Goal: Task Accomplishment & Management: Manage account settings

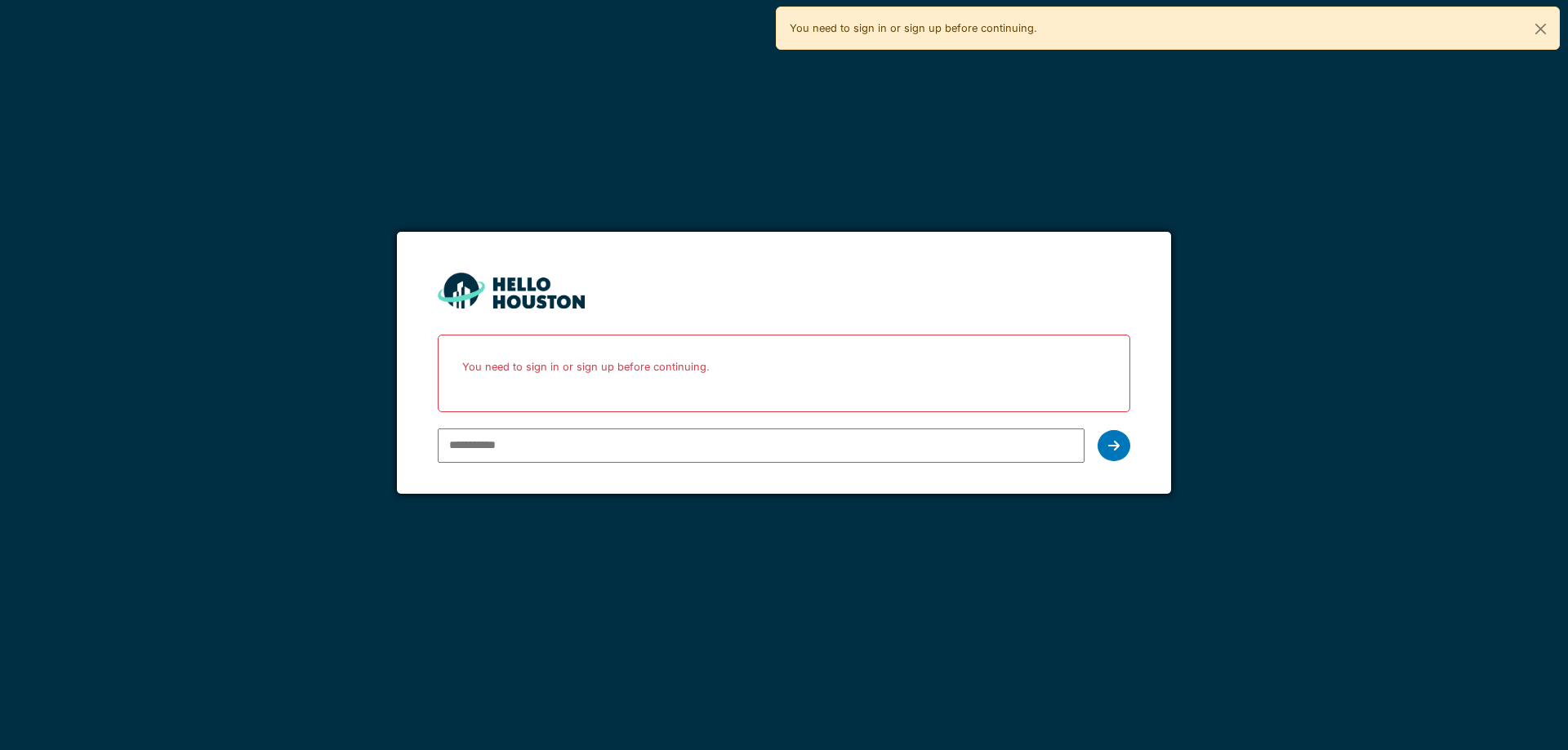
type input "**********"
click at [1116, 445] on icon at bounding box center [1114, 445] width 12 height 13
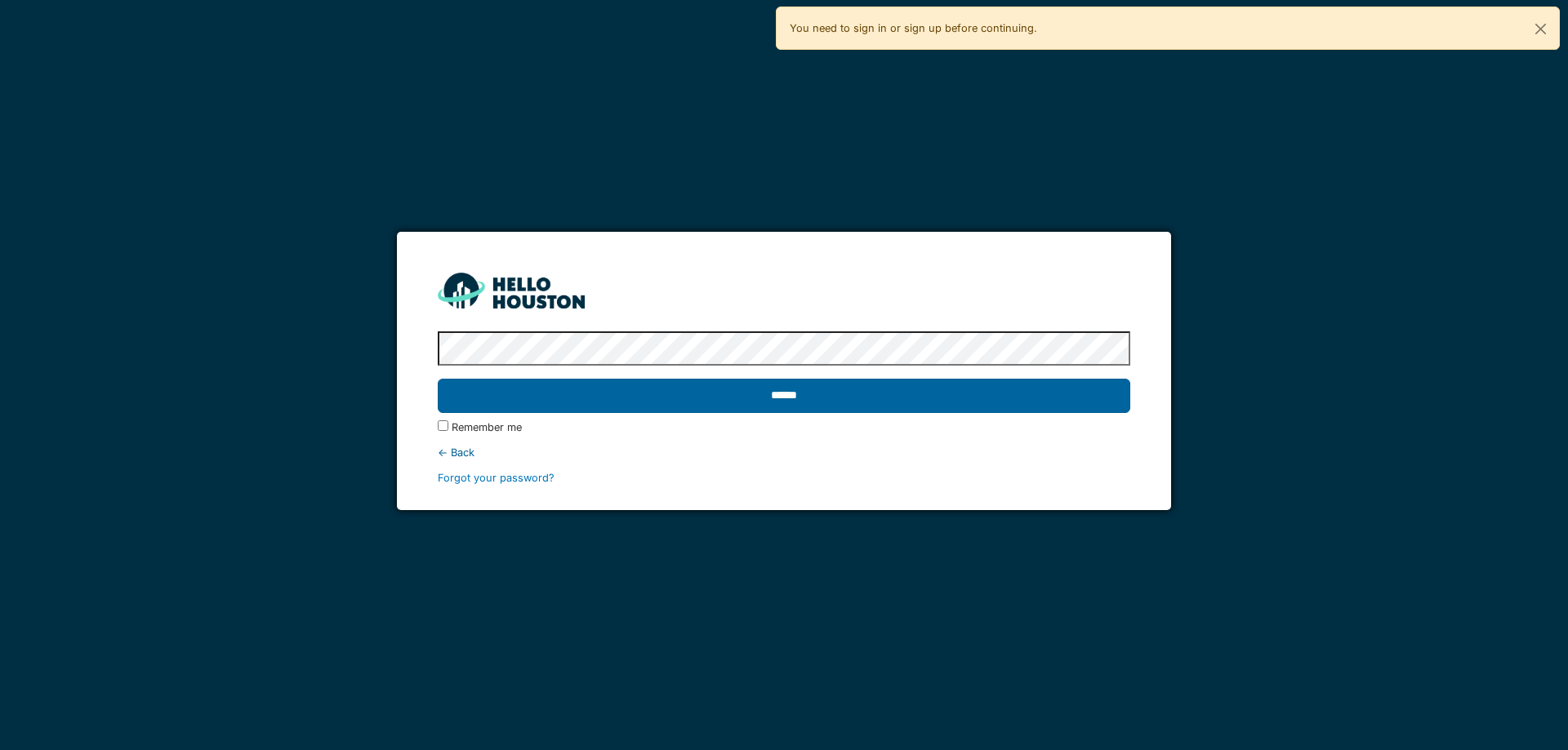
click at [838, 403] on input "******" at bounding box center [784, 396] width 692 height 34
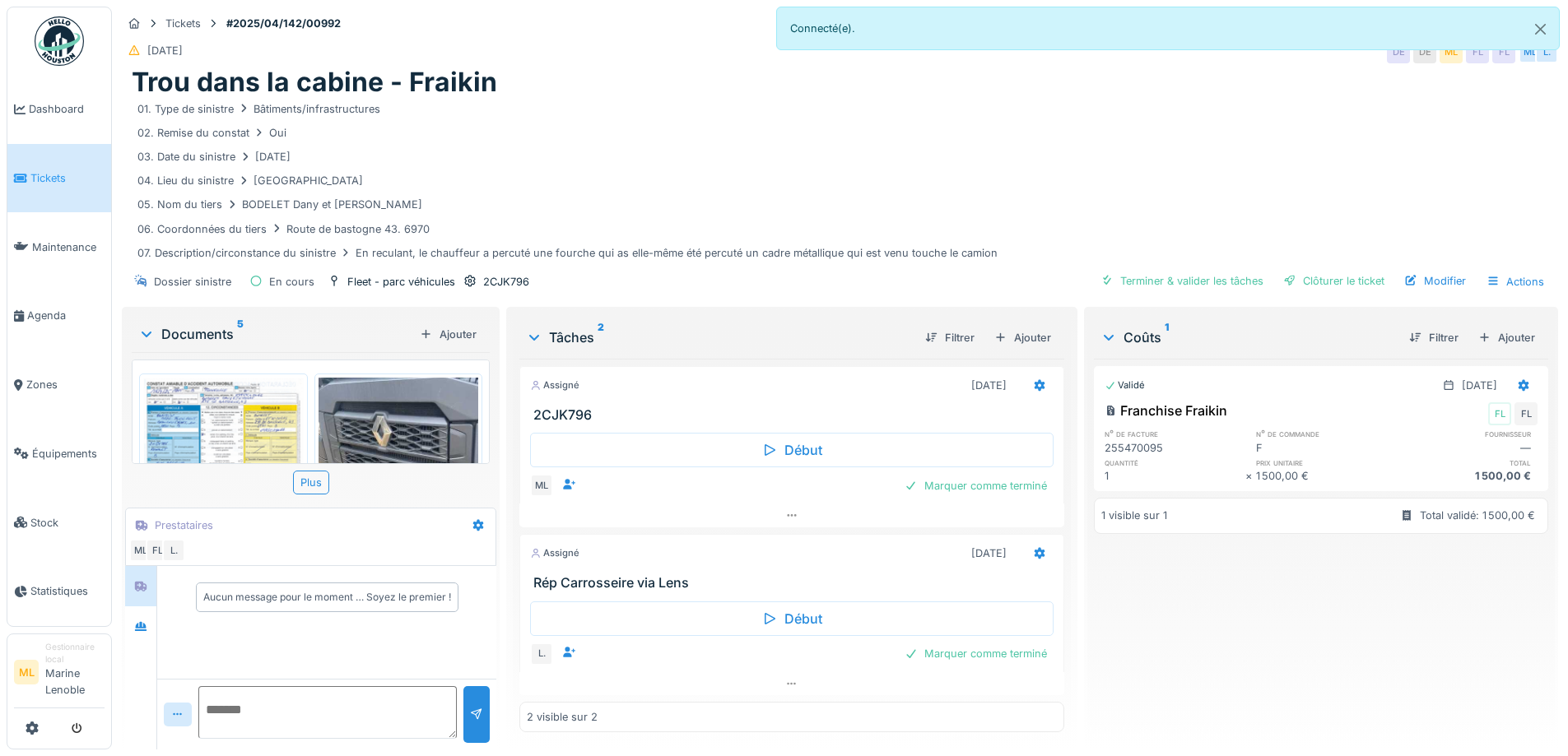
click at [320, 422] on img at bounding box center [398, 484] width 161 height 213
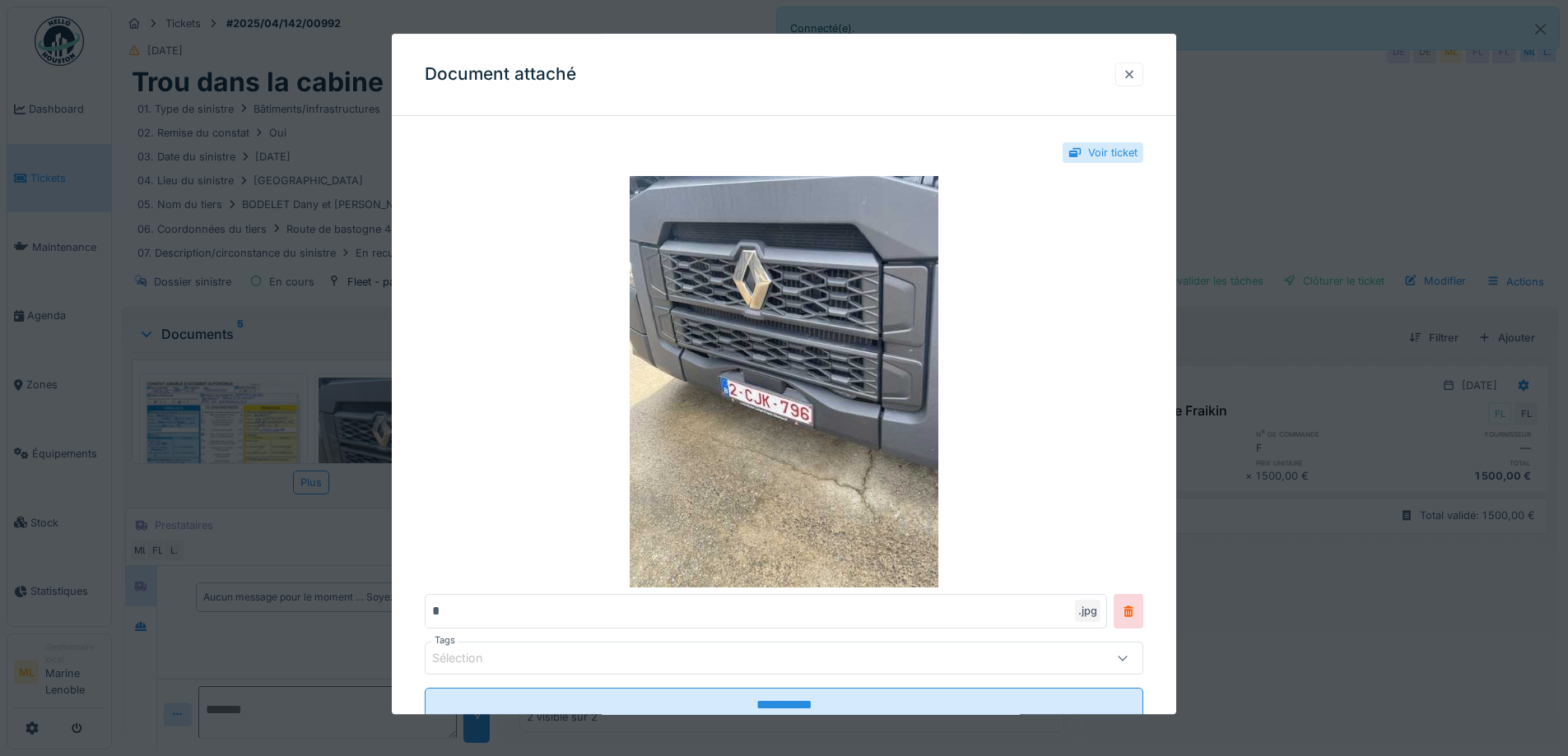
drag, startPoint x: 1134, startPoint y: 77, endPoint x: 852, endPoint y: 130, distance: 286.9
click at [1131, 78] on div at bounding box center [1129, 74] width 14 height 15
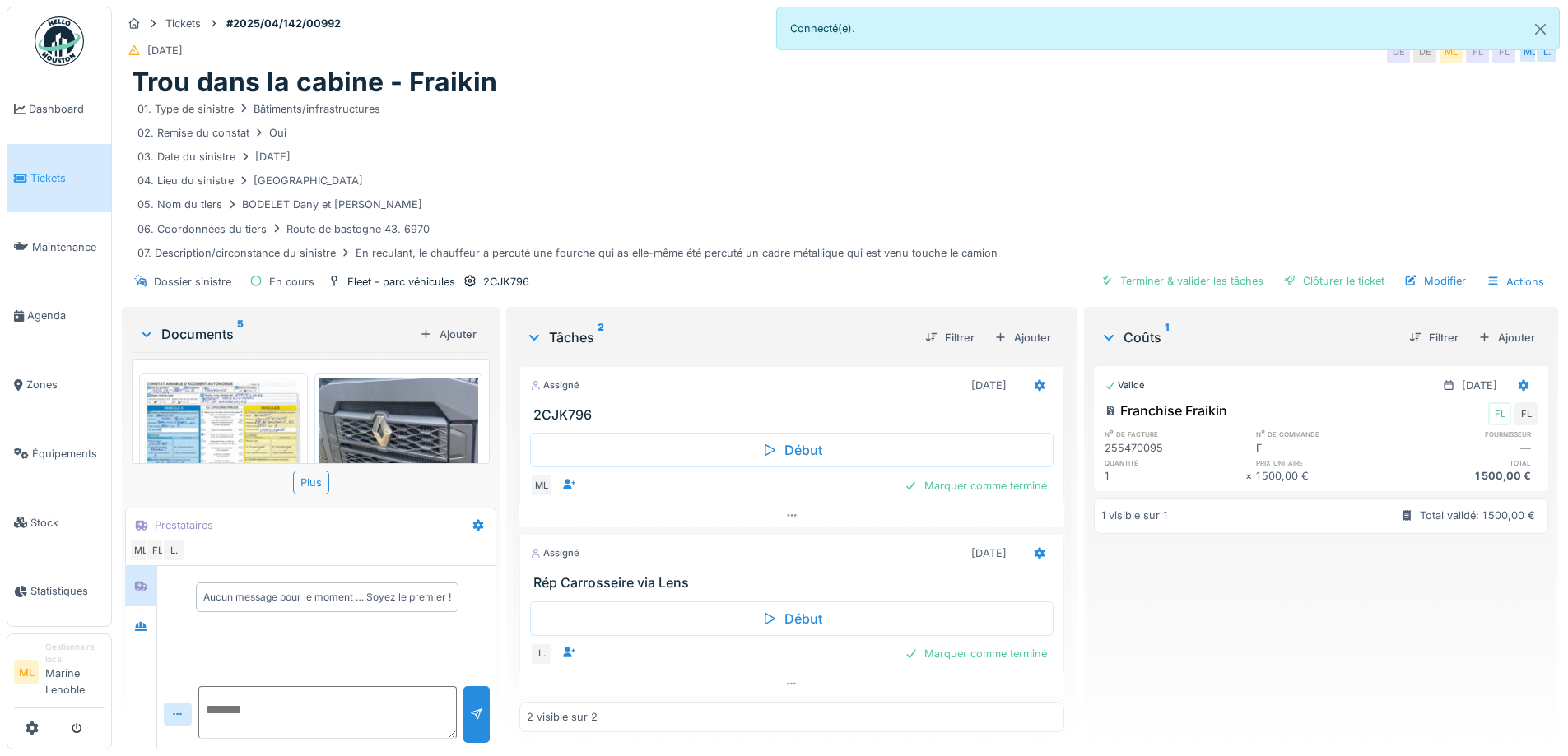
click at [232, 424] on img at bounding box center [223, 491] width 161 height 227
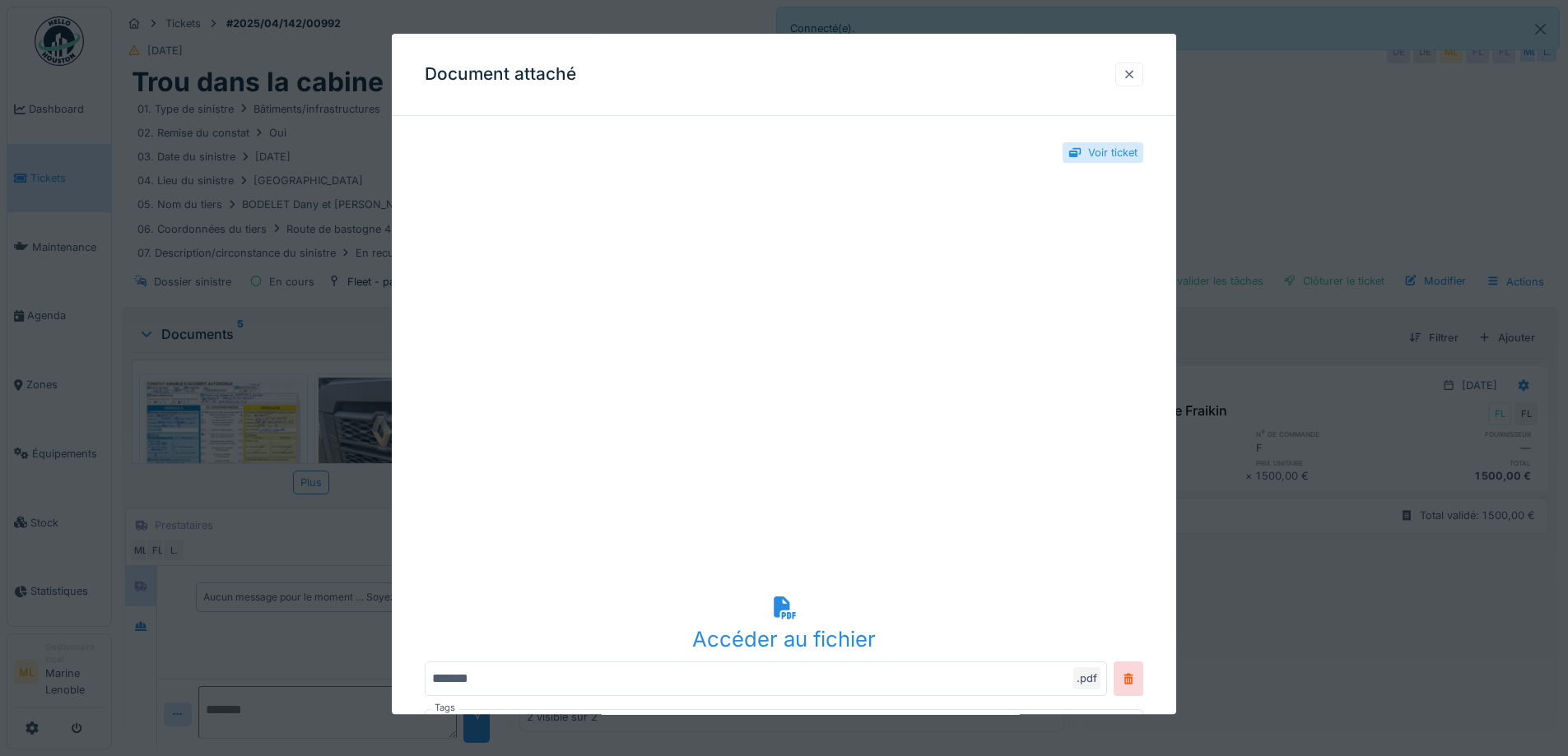
click at [1135, 74] on div at bounding box center [1129, 74] width 14 height 15
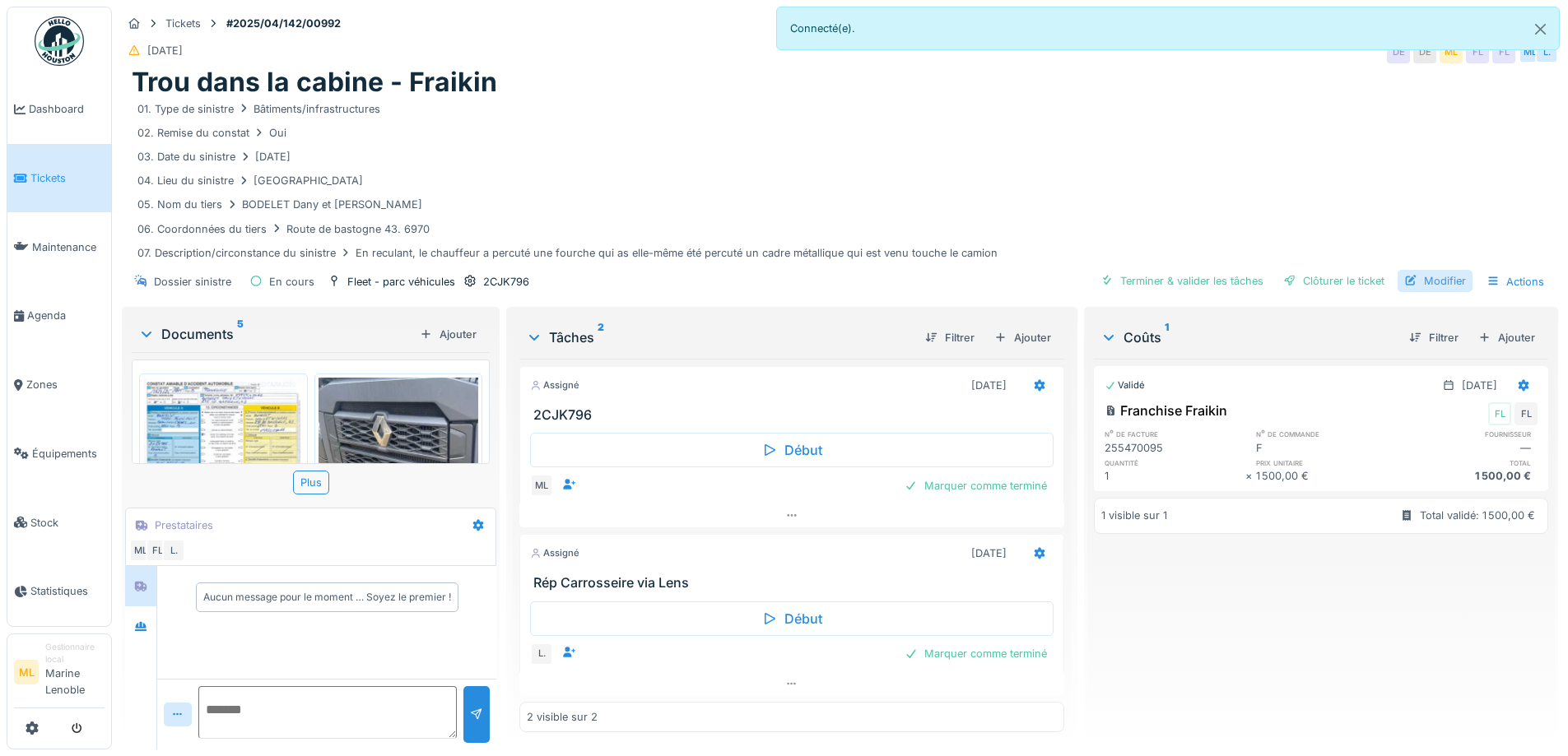
click at [1426, 276] on div "Modifier" at bounding box center [1435, 281] width 75 height 23
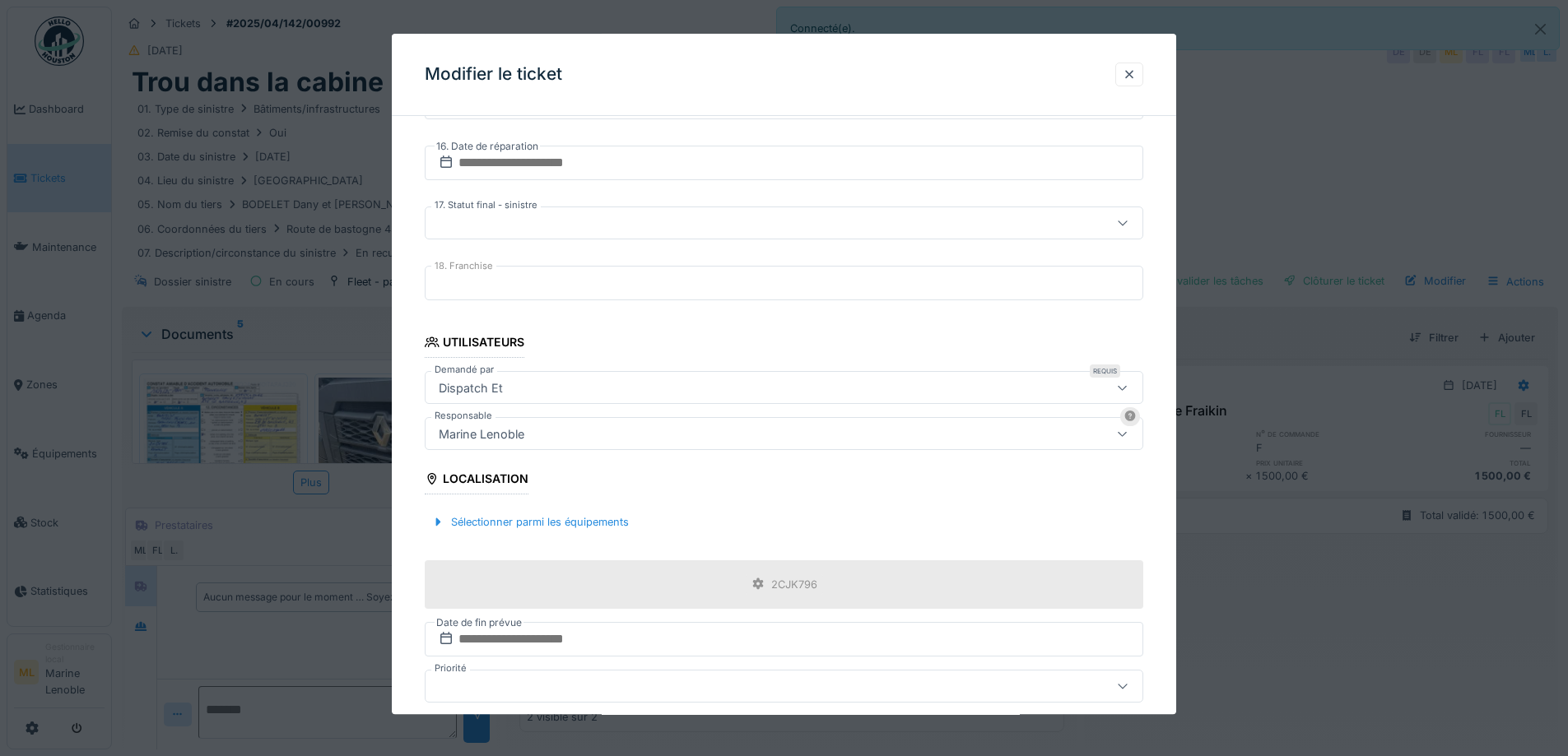
scroll to position [1225, 0]
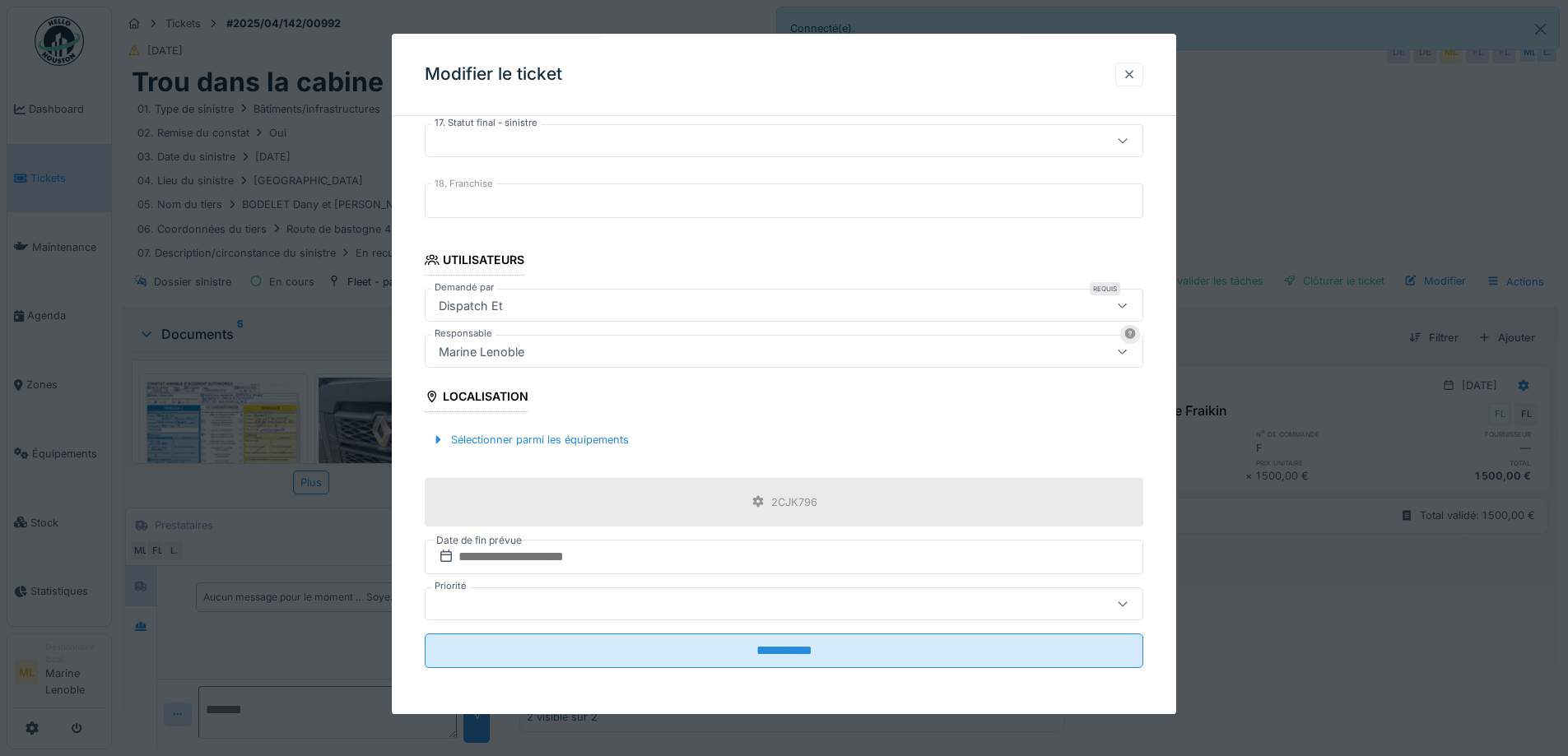
click at [1136, 74] on div at bounding box center [1129, 74] width 14 height 15
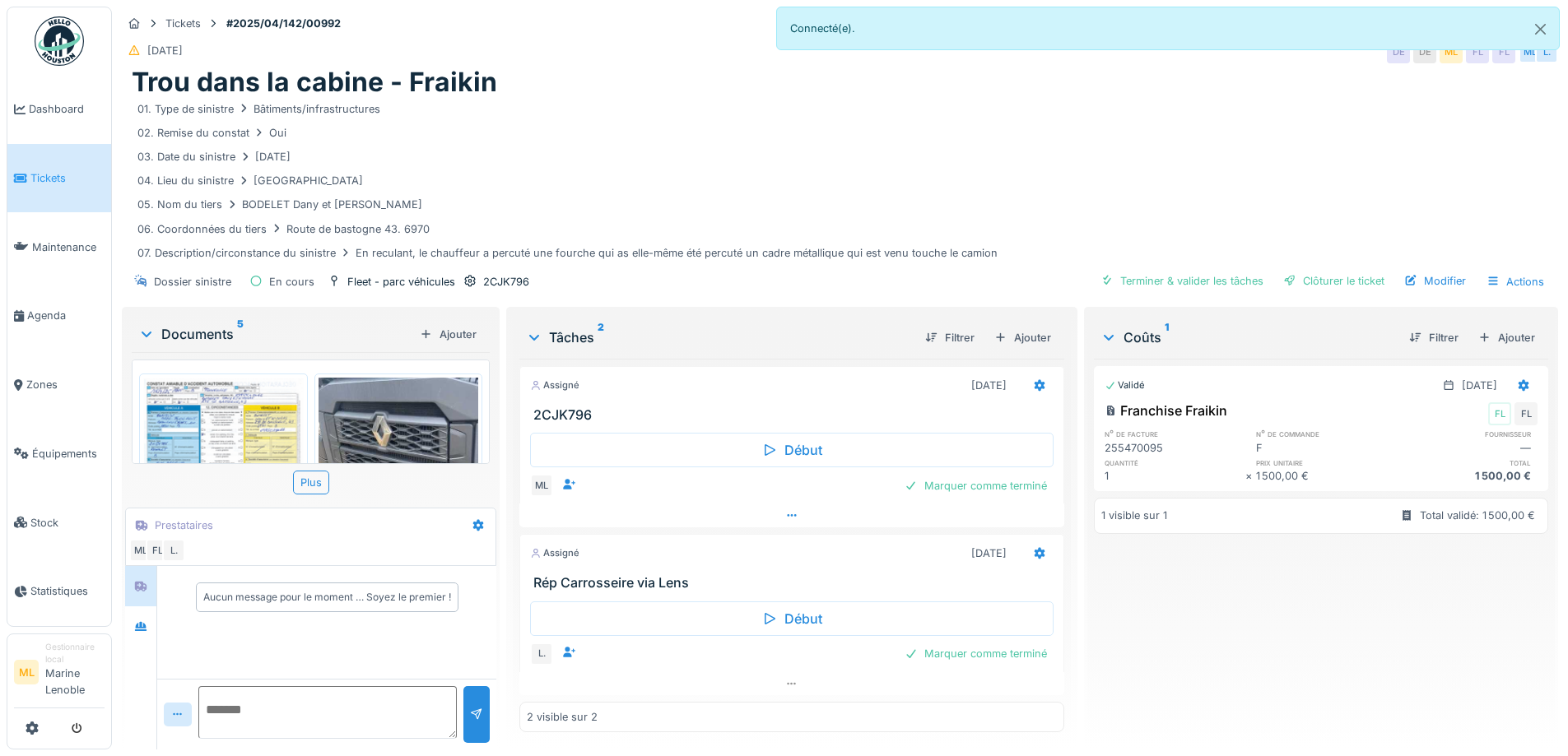
scroll to position [13, 0]
click at [54, 104] on span "Dashboard" at bounding box center [67, 109] width 76 height 15
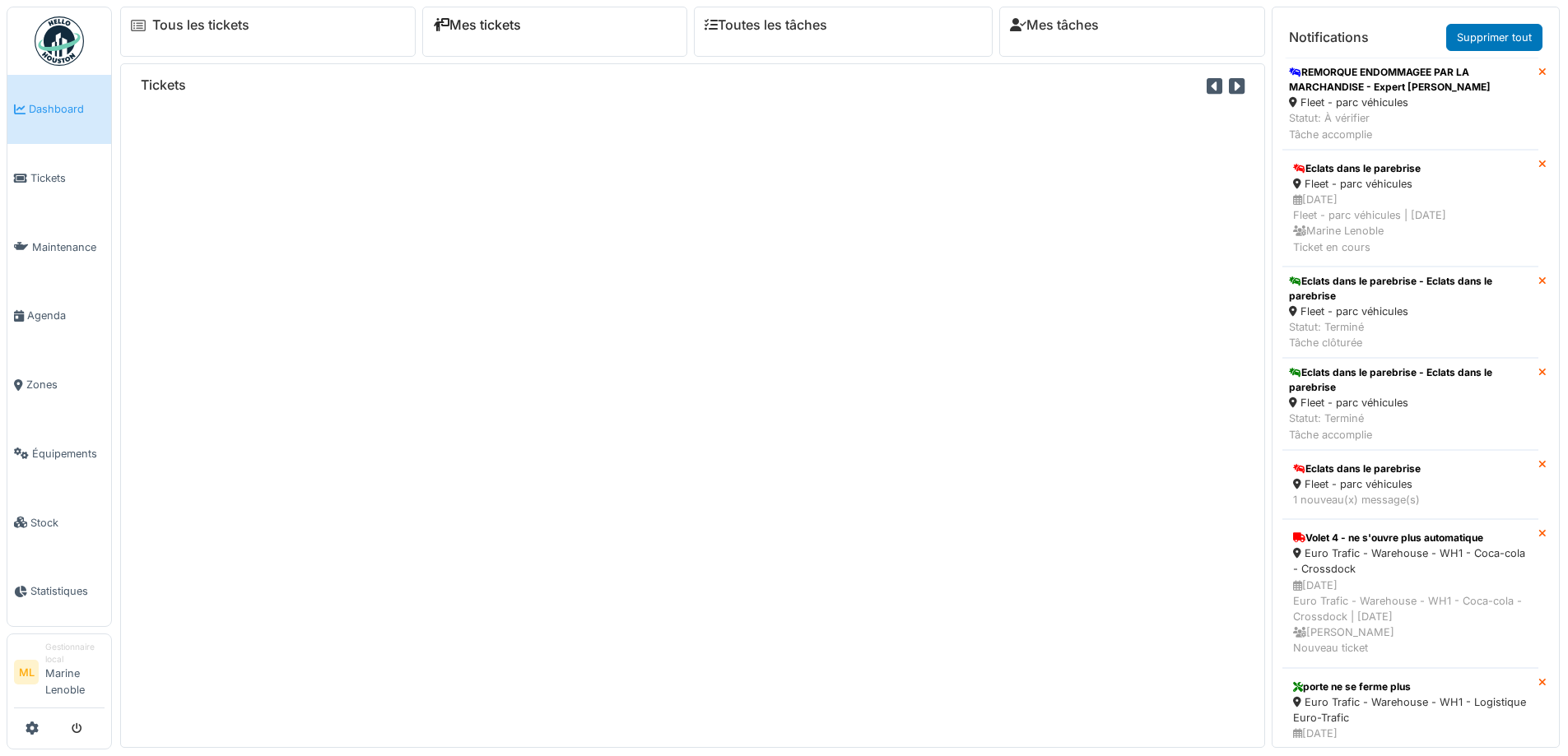
click at [481, 28] on link "Mes tickets" at bounding box center [476, 24] width 88 height 15
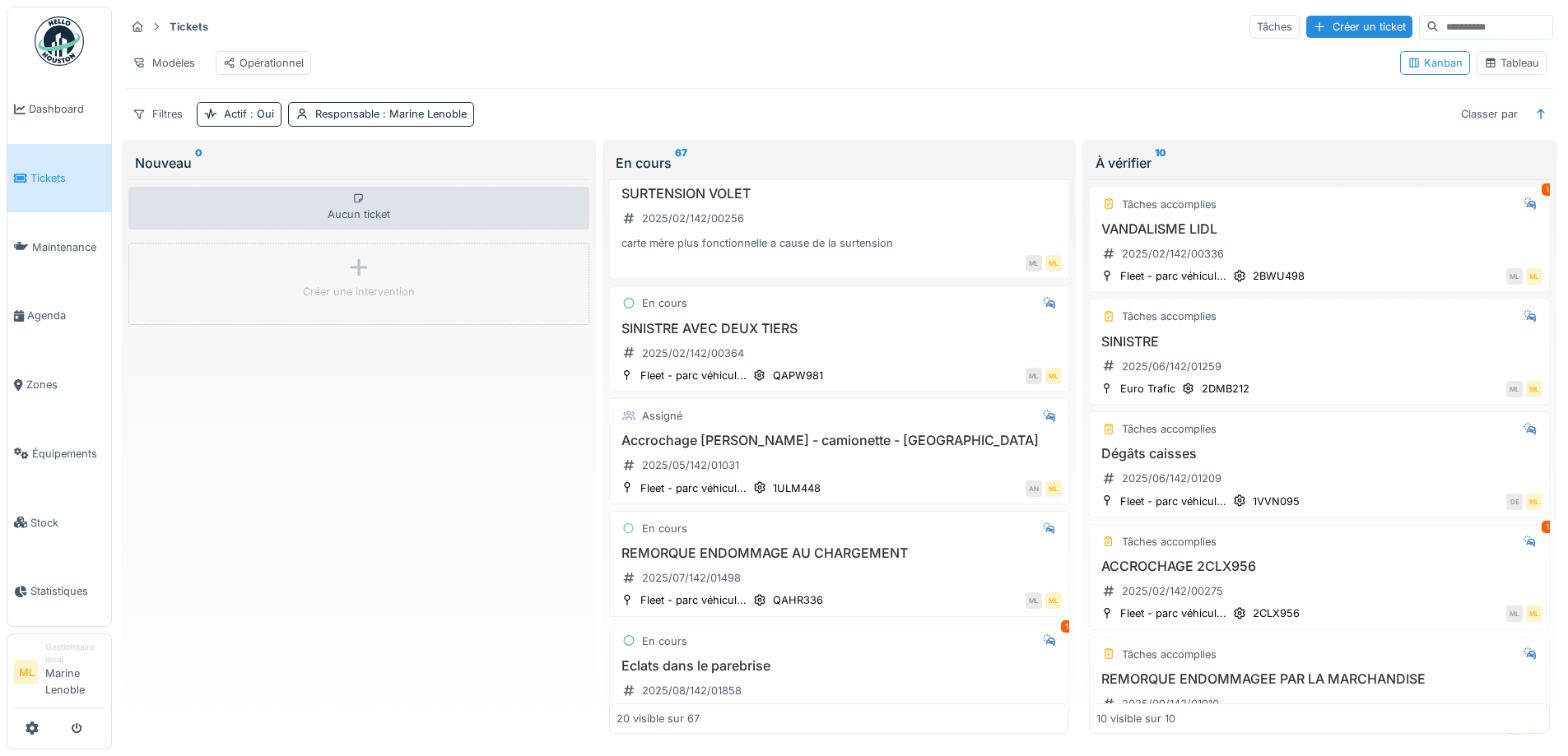
scroll to position [932, 0]
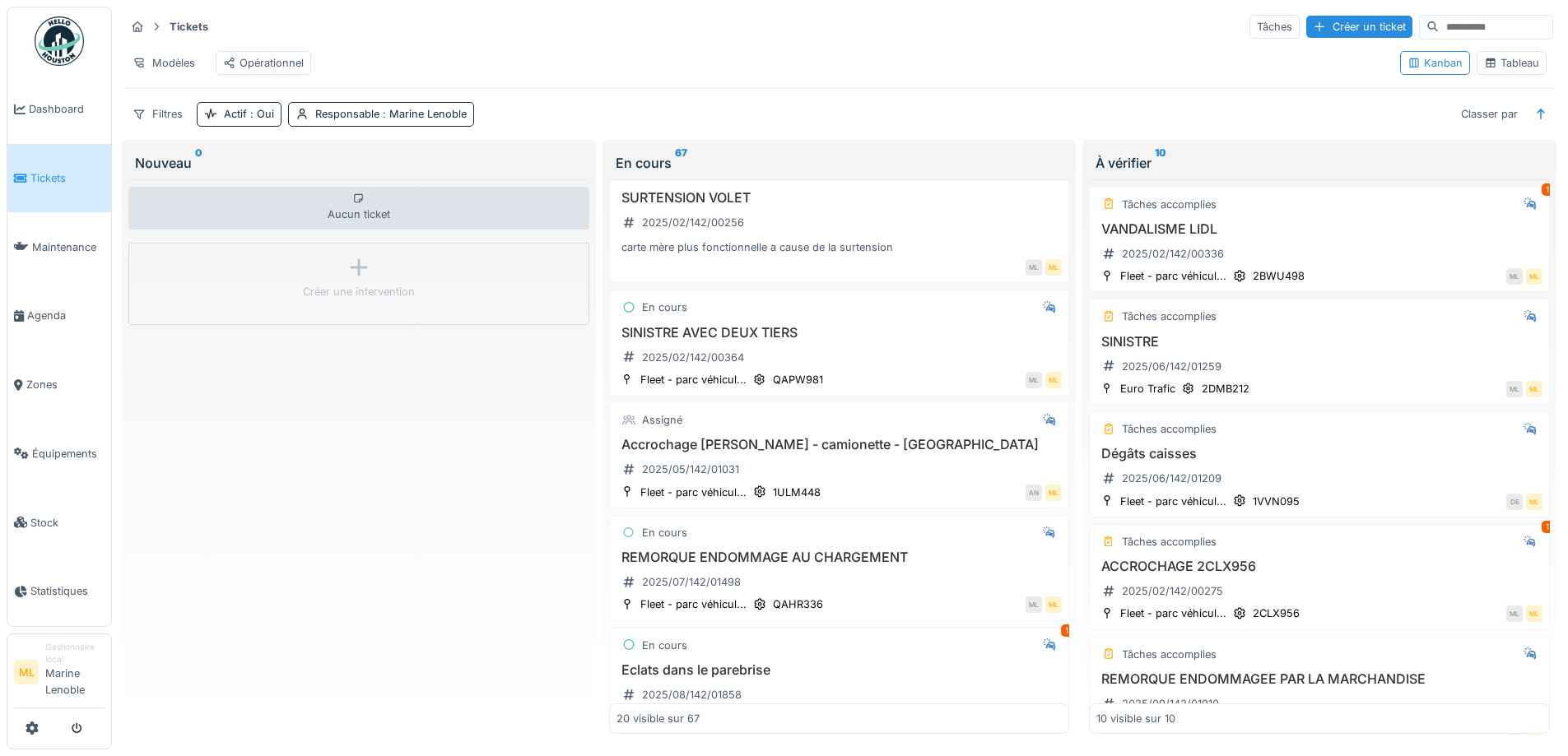
click at [242, 60] on div "Opérationnel" at bounding box center [263, 63] width 81 height 15
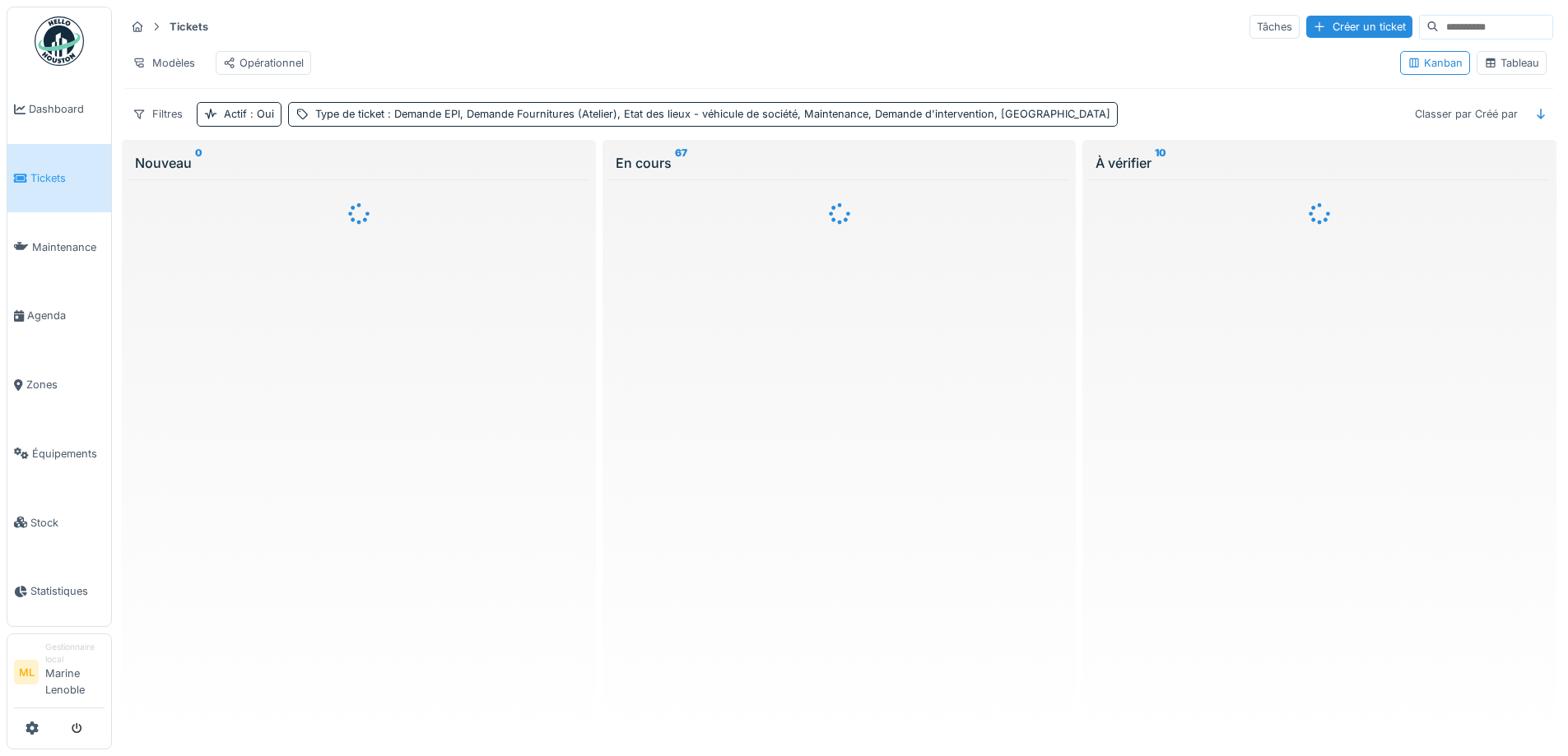
scroll to position [0, 0]
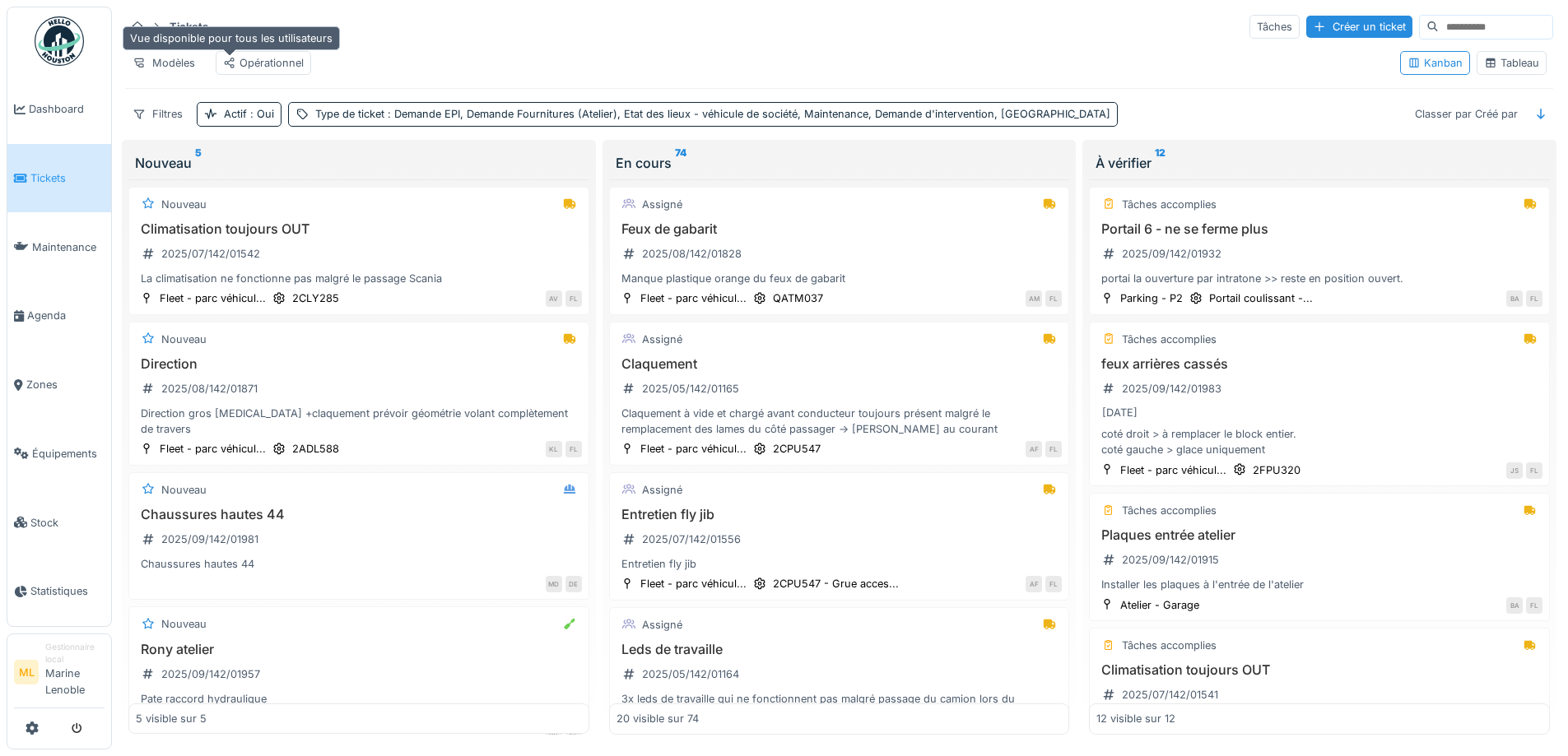
click at [234, 59] on icon at bounding box center [229, 63] width 10 height 11
click at [1250, 24] on div "Tâches" at bounding box center [1274, 26] width 50 height 24
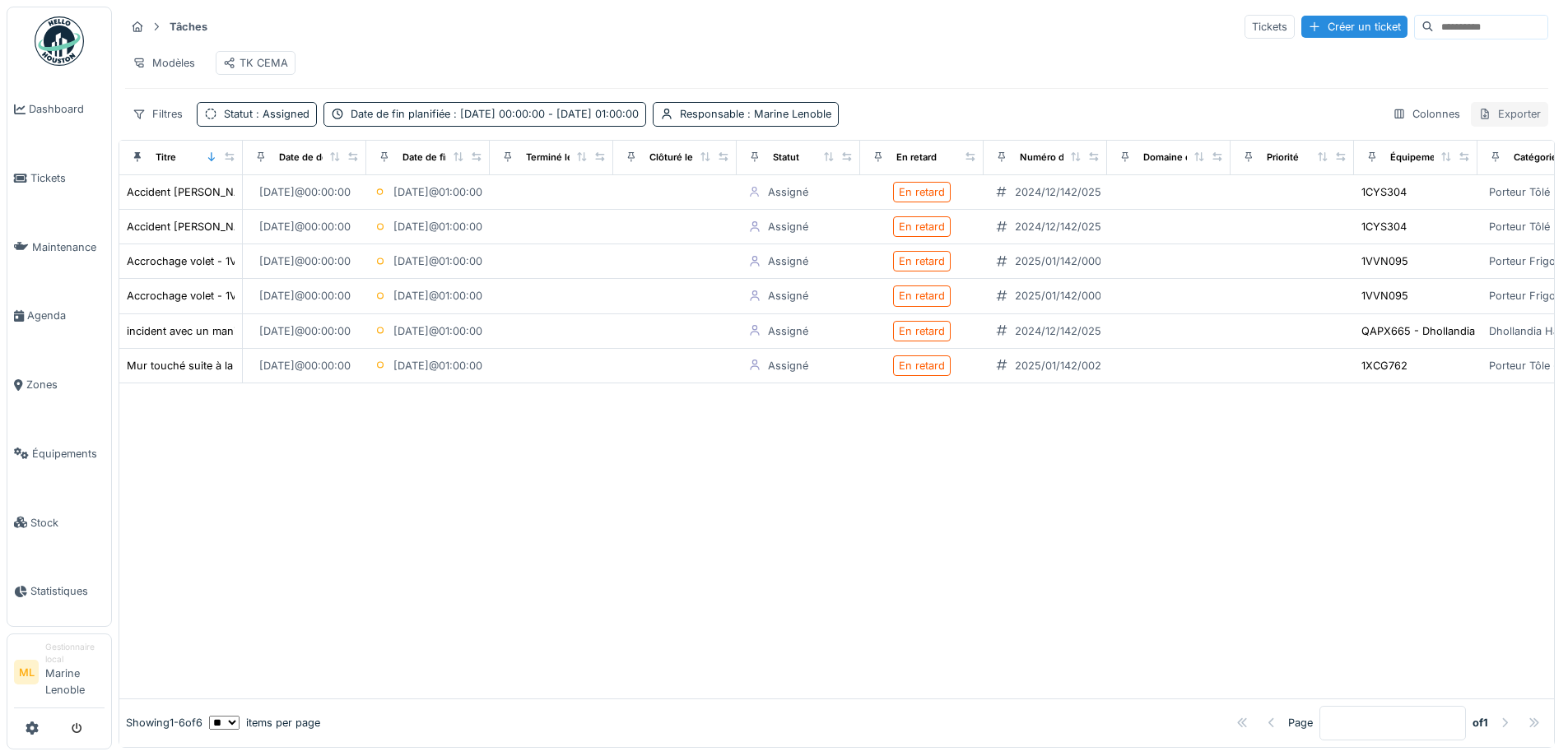
click at [1478, 121] on div "Exporter" at bounding box center [1509, 114] width 77 height 24
click at [1496, 161] on div "Export Excel" at bounding box center [1496, 163] width 93 height 24
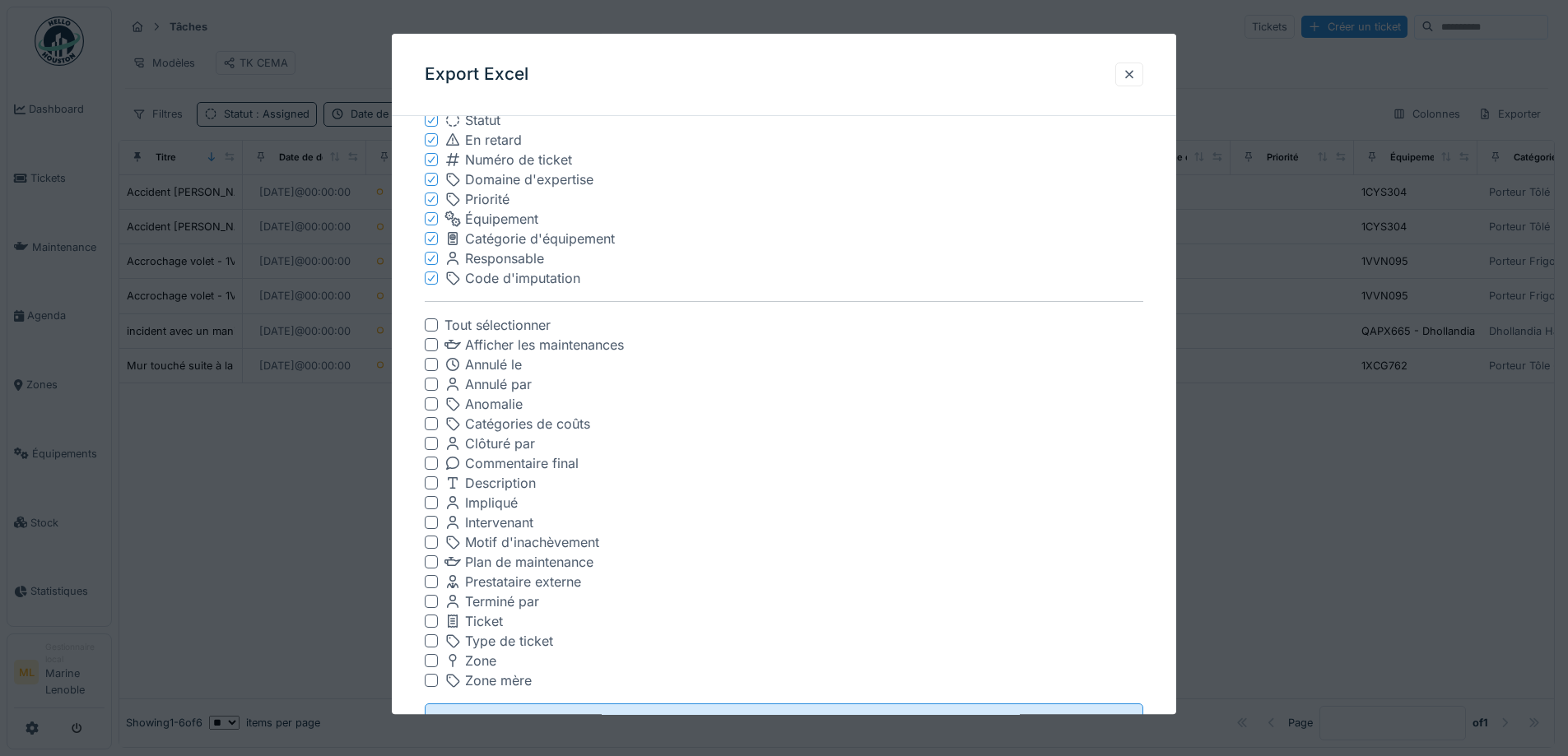
scroll to position [316, 0]
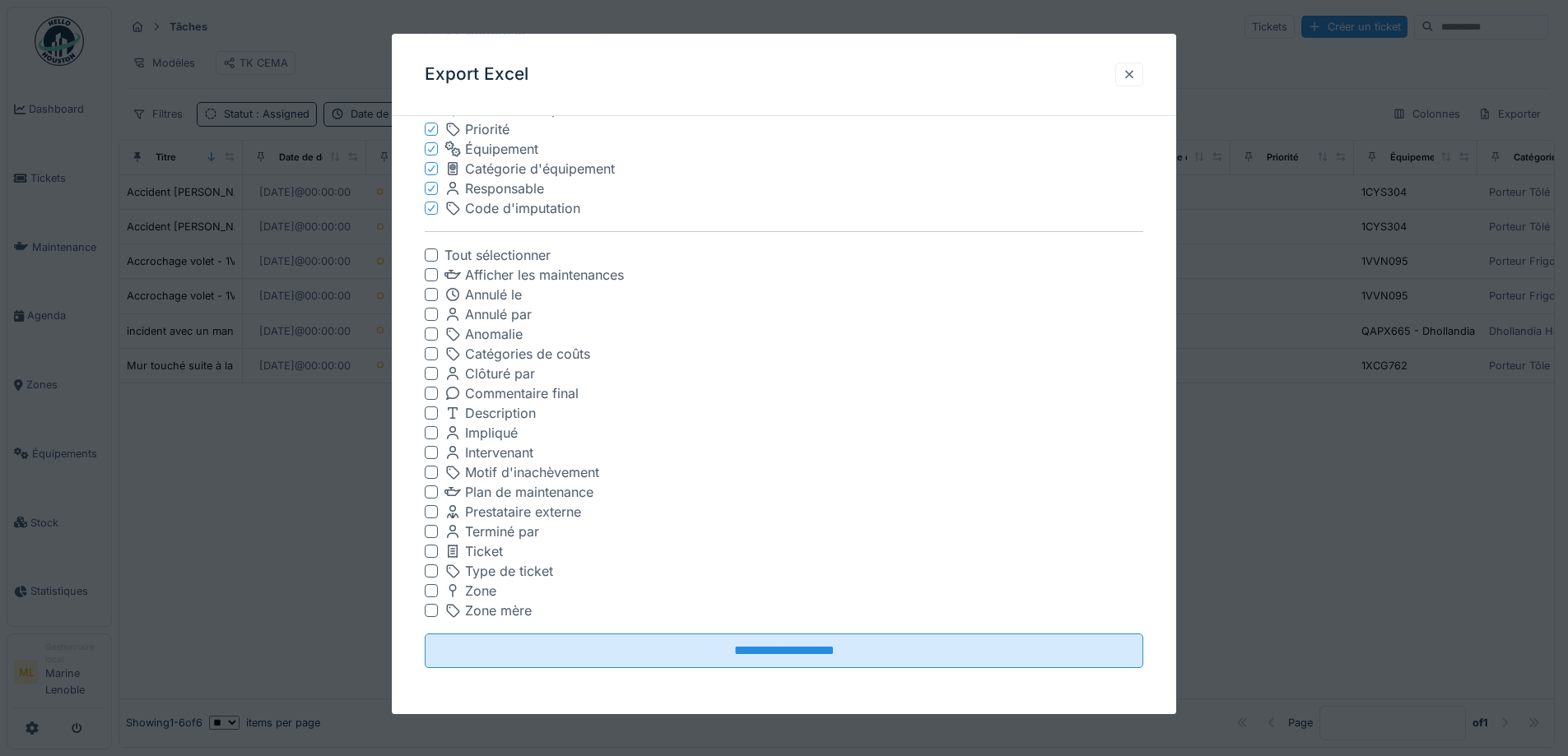
click at [1133, 76] on div at bounding box center [1129, 74] width 14 height 15
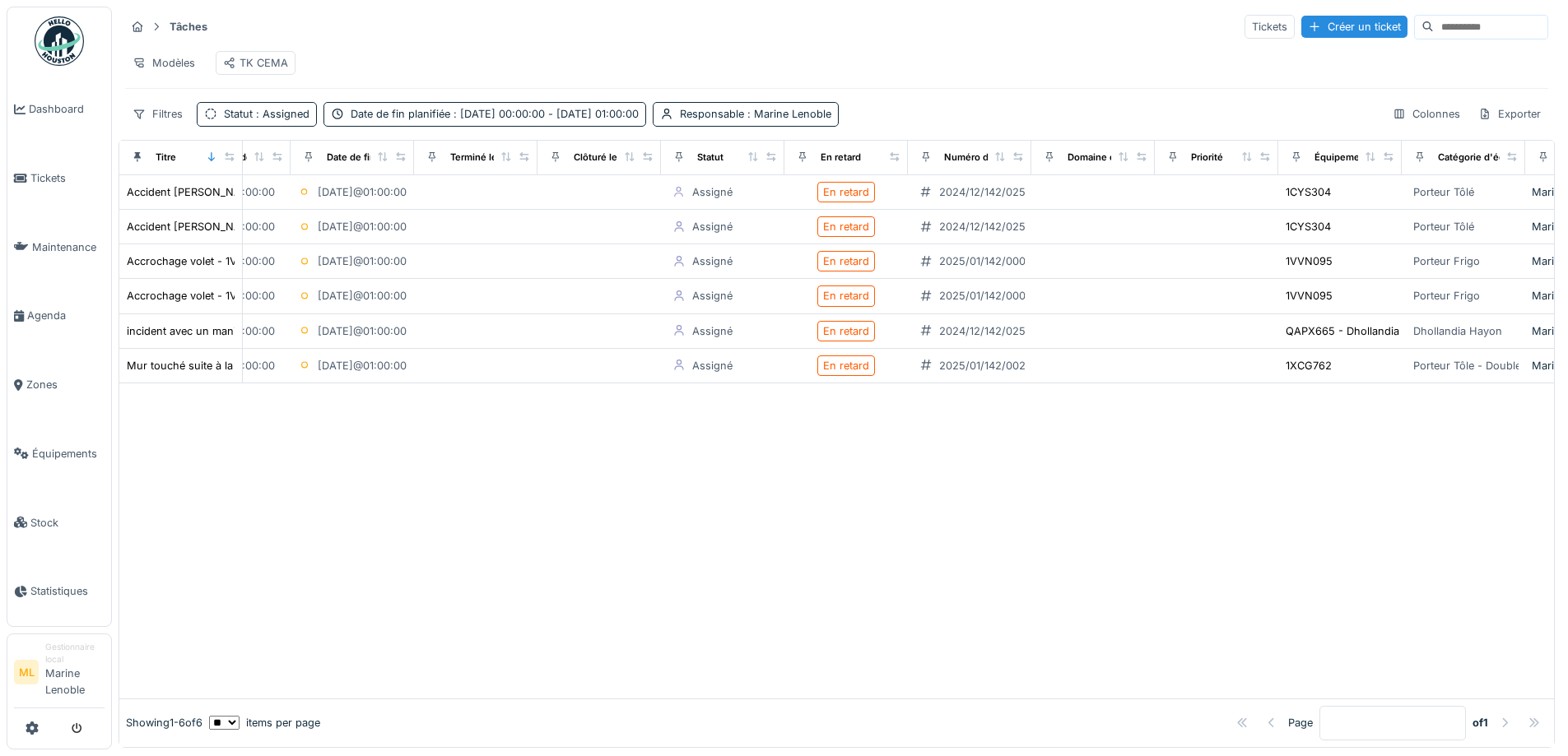
scroll to position [0, 0]
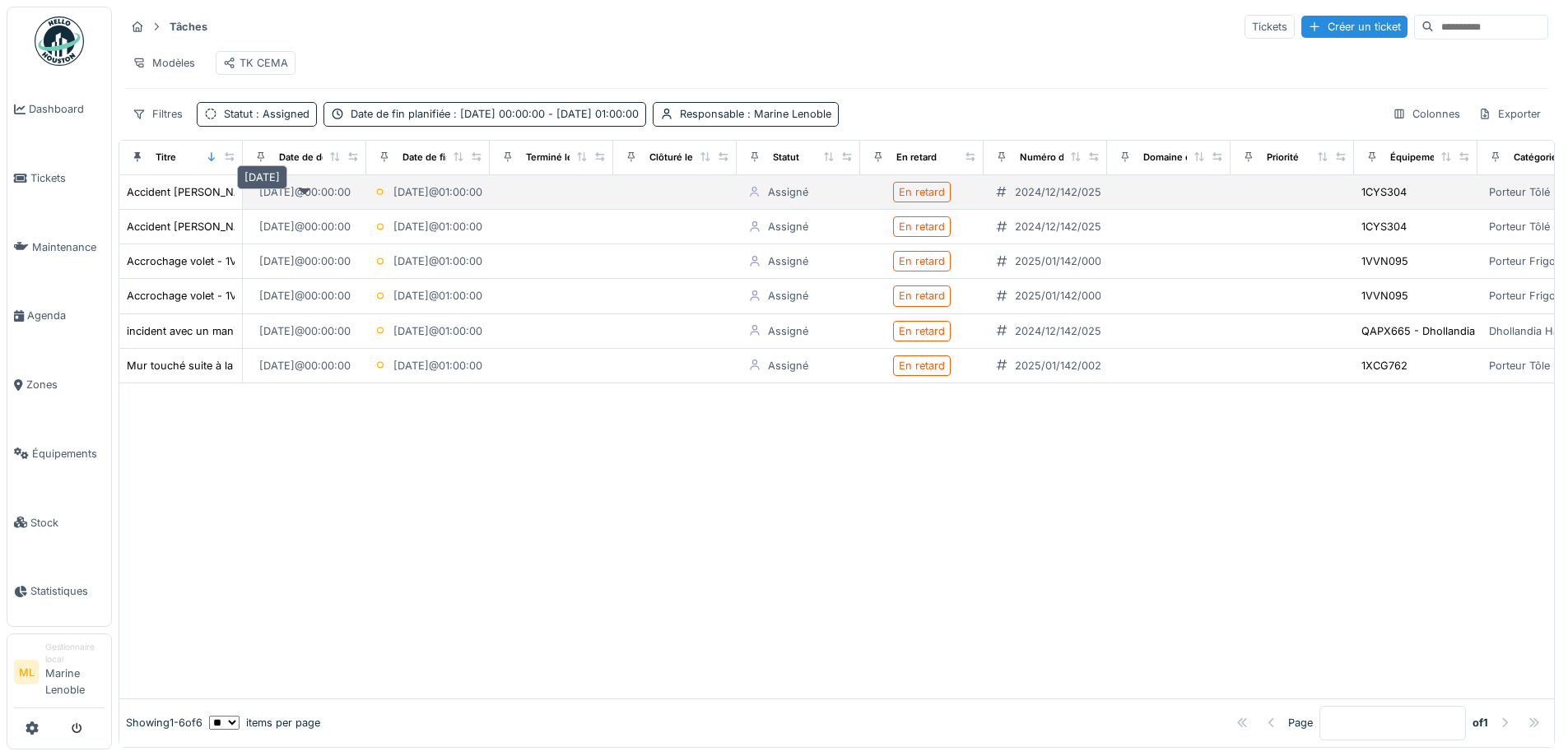
click at [317, 199] on div "03/12/2024 @ 00:00:00" at bounding box center [305, 191] width 92 height 15
click at [210, 200] on div "Accident Steve VAN AERSCHOT" at bounding box center [194, 191] width 135 height 15
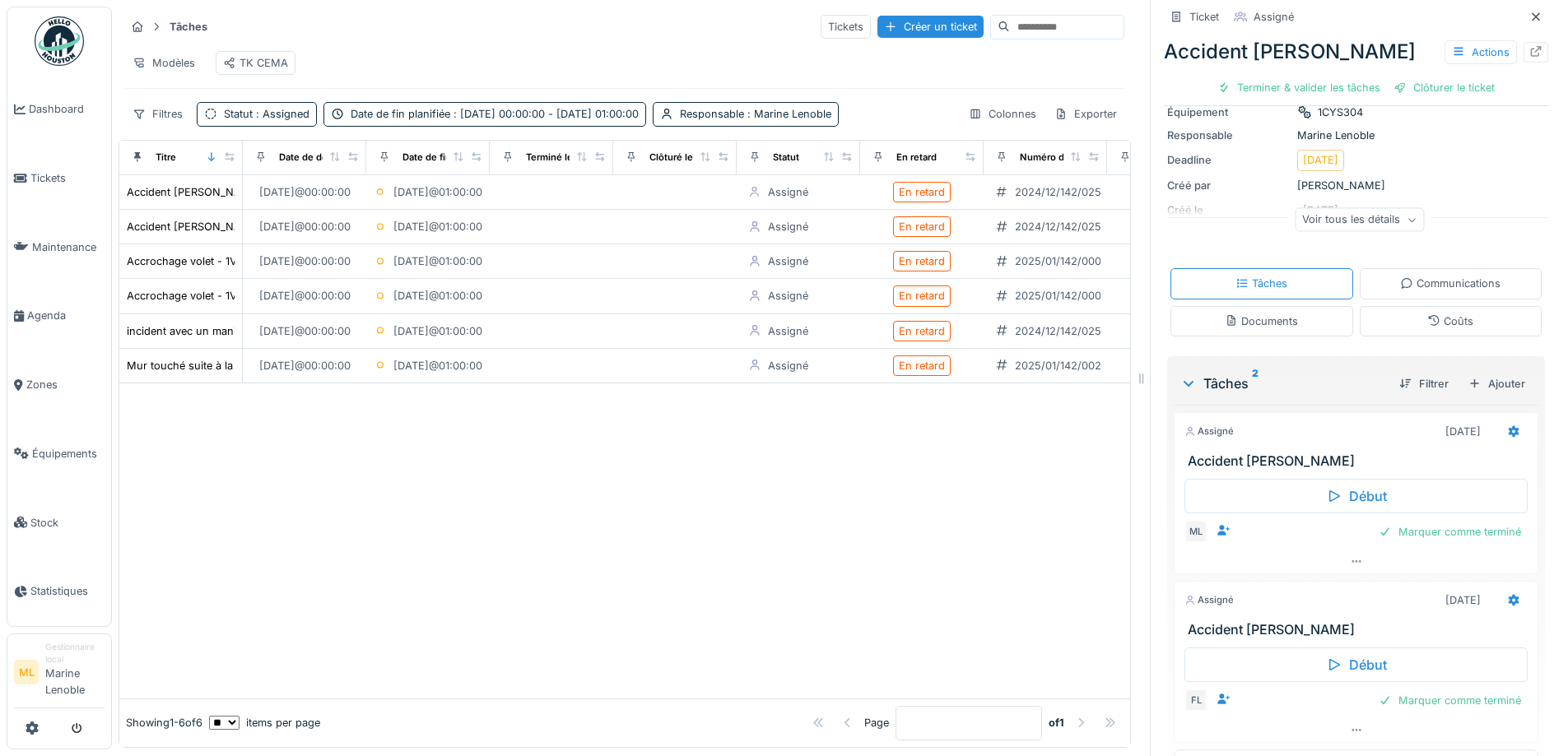
scroll to position [197, 0]
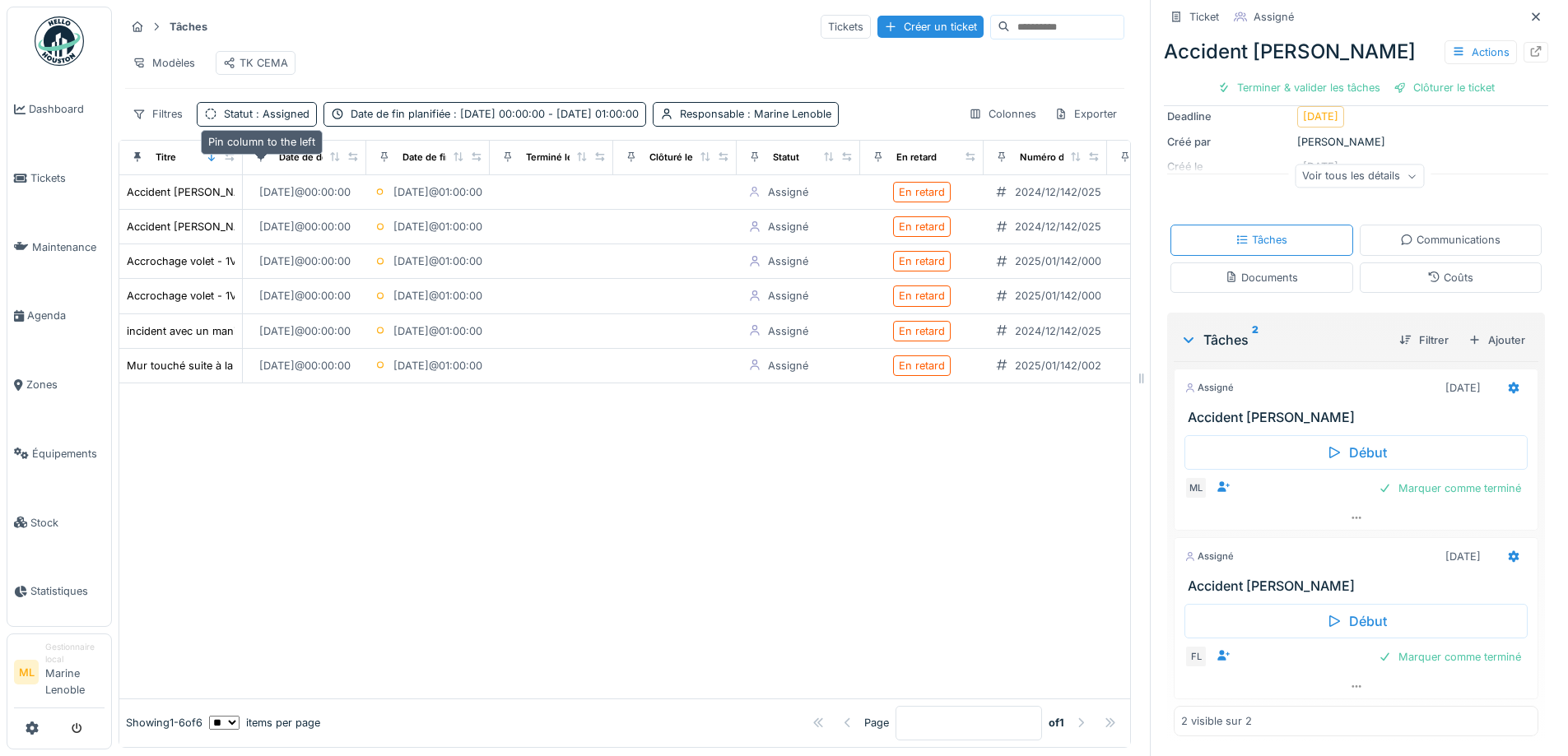
click at [260, 161] on icon at bounding box center [260, 157] width 12 height 9
click at [229, 161] on icon at bounding box center [229, 157] width 12 height 9
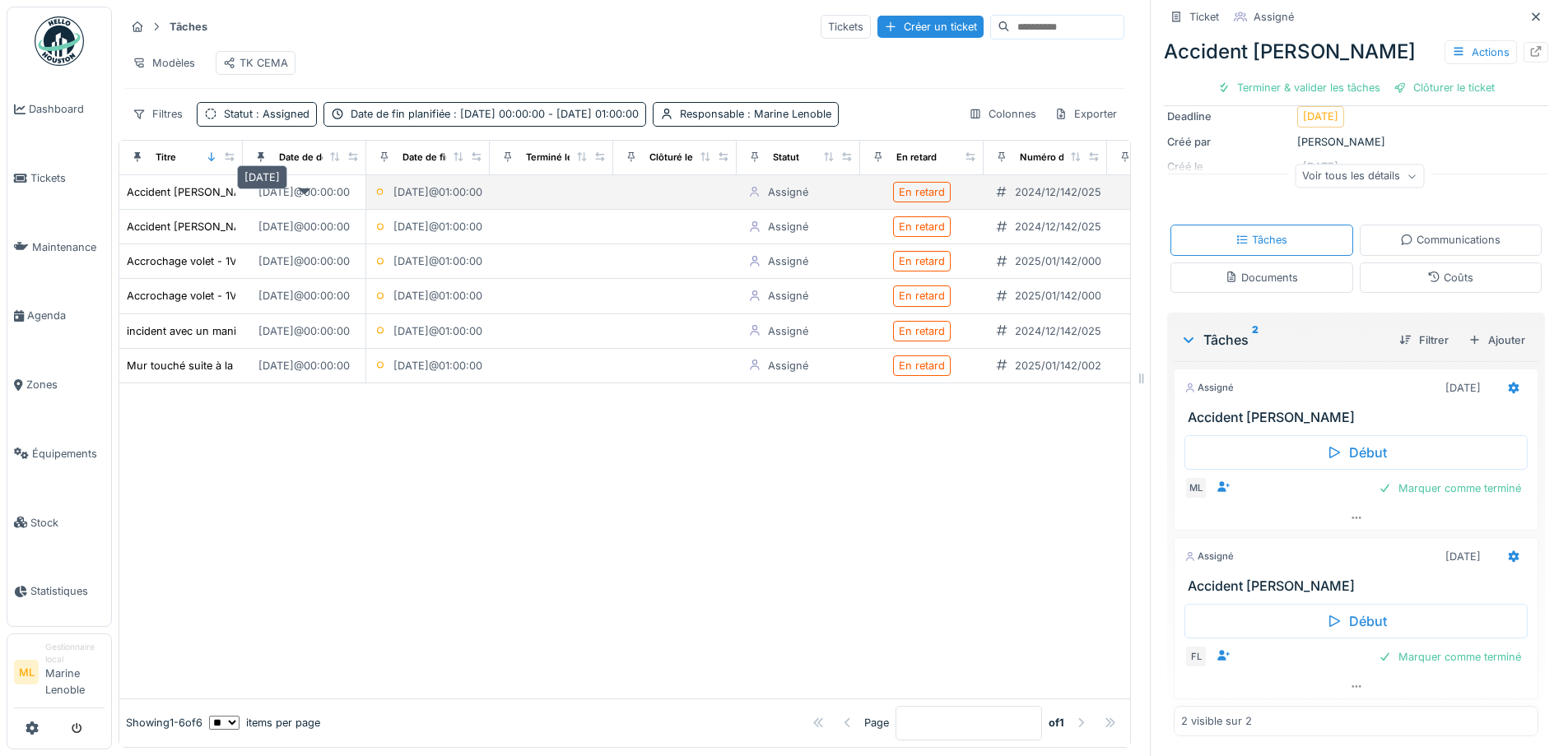
click at [350, 200] on div "03/12/2024 @ 00:00:00" at bounding box center [304, 191] width 92 height 15
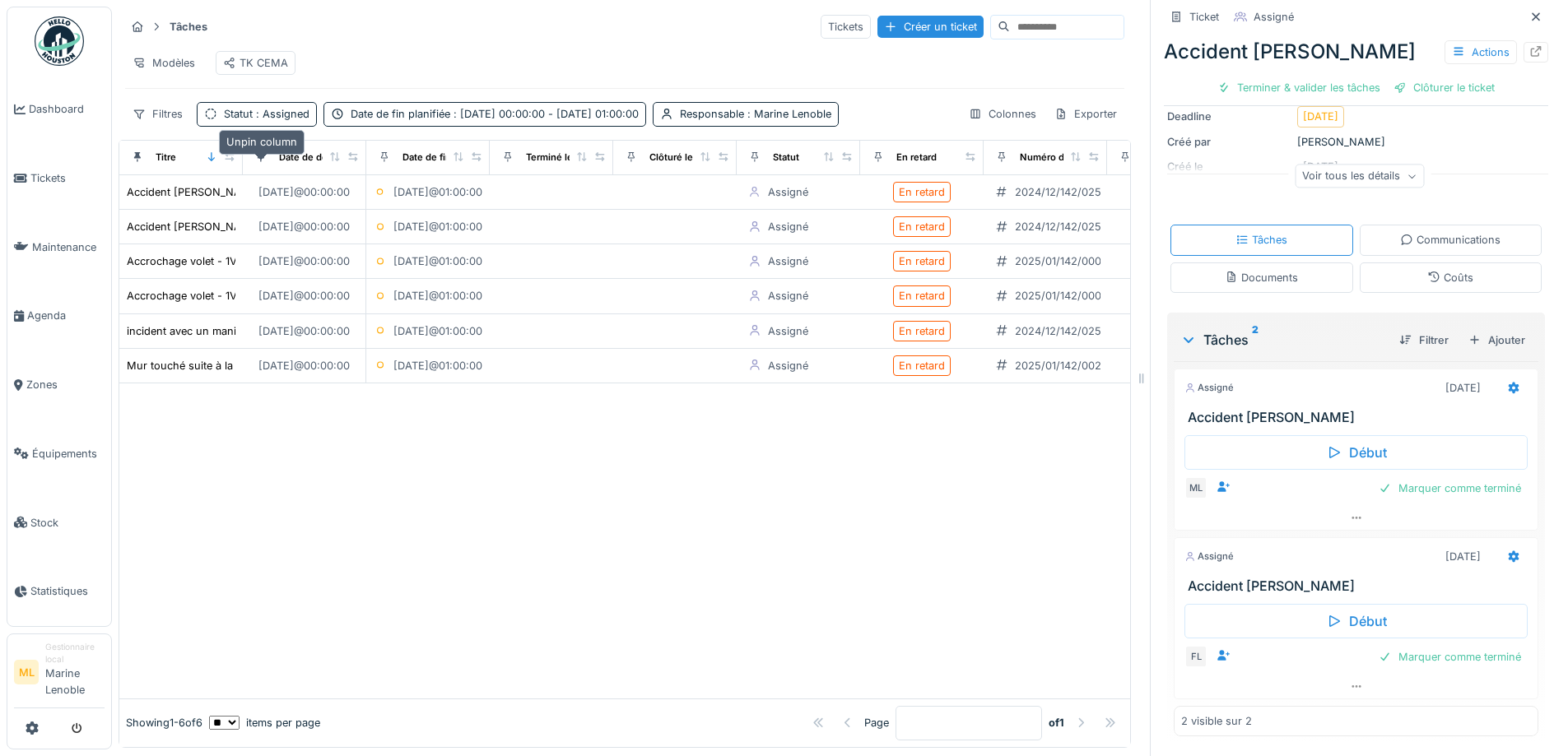
drag, startPoint x: 237, startPoint y: 169, endPoint x: 227, endPoint y: 166, distance: 10.4
click at [248, 169] on tr "Titre Date de début planifiée Date de fin planifiée Terminé le Clôturé le Statu…" at bounding box center [984, 158] width 1729 height 34
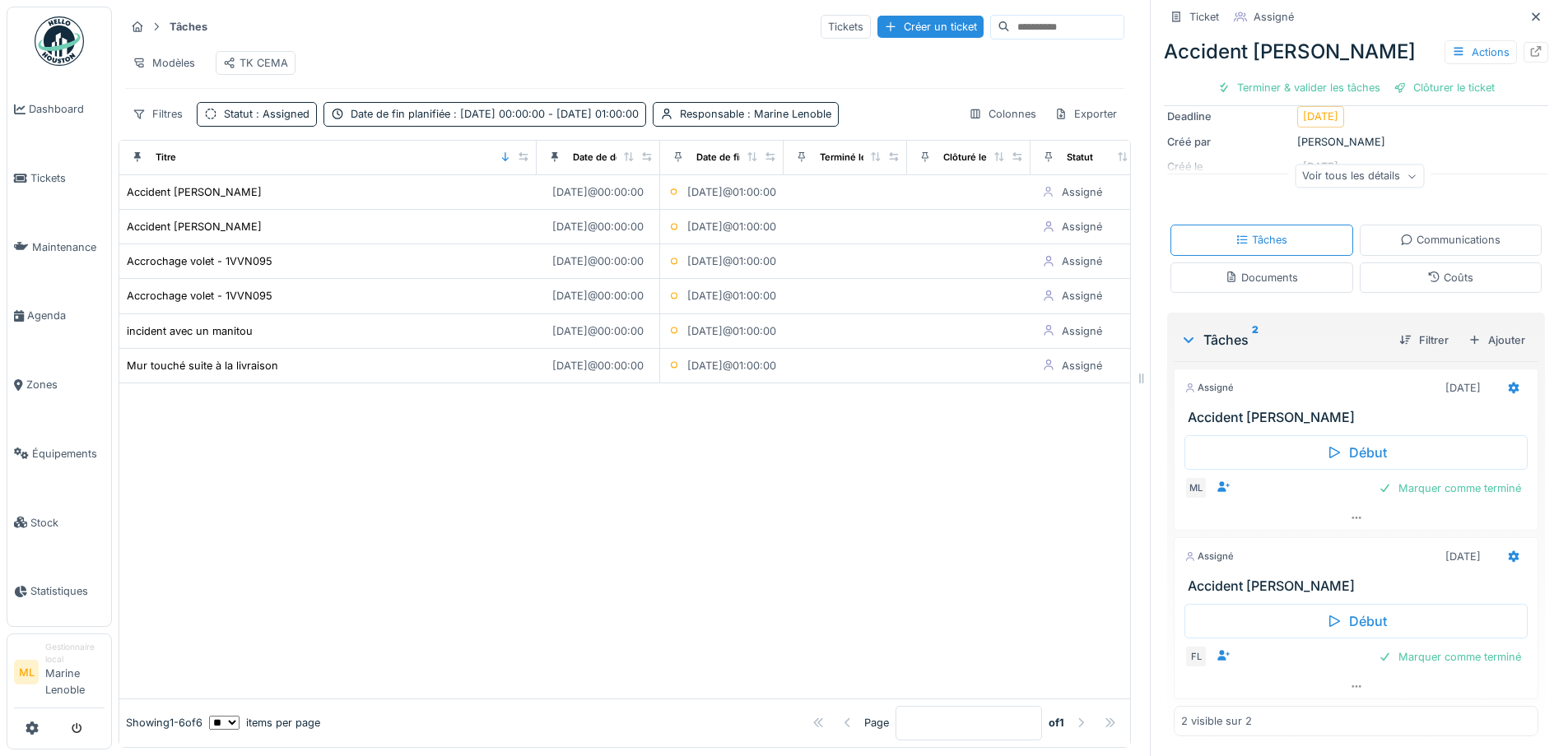
drag, startPoint x: 225, startPoint y: 165, endPoint x: 519, endPoint y: 177, distance: 294.2
click at [519, 168] on div "Titre" at bounding box center [327, 157] width 404 height 21
click at [652, 168] on div "Date de début planifiée" at bounding box center [598, 157] width 110 height 21
drag, startPoint x: 612, startPoint y: 169, endPoint x: 651, endPoint y: 171, distance: 39.1
click at [651, 168] on div "Date de début planifiée" at bounding box center [598, 157] width 110 height 21
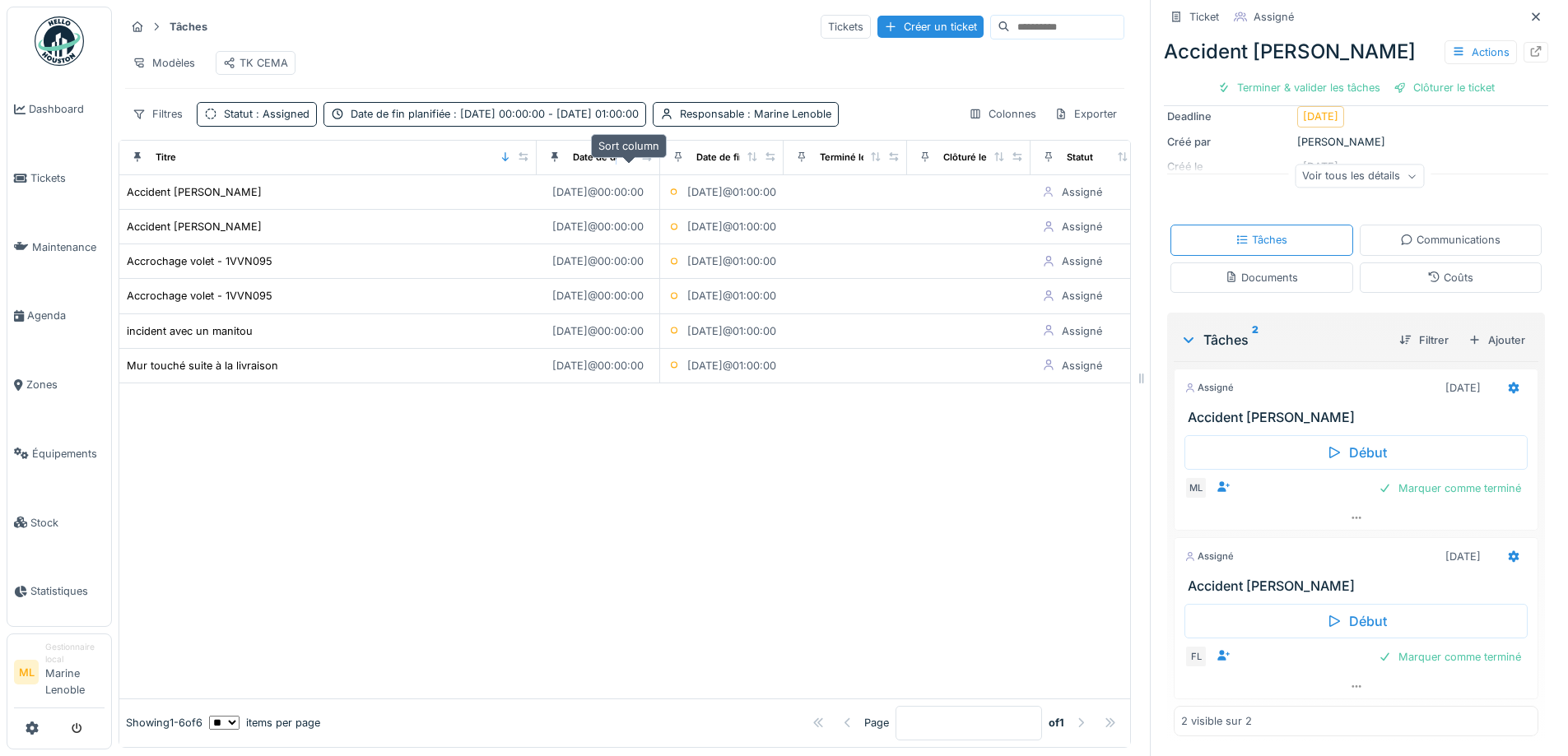
click at [633, 161] on icon at bounding box center [628, 157] width 9 height 9
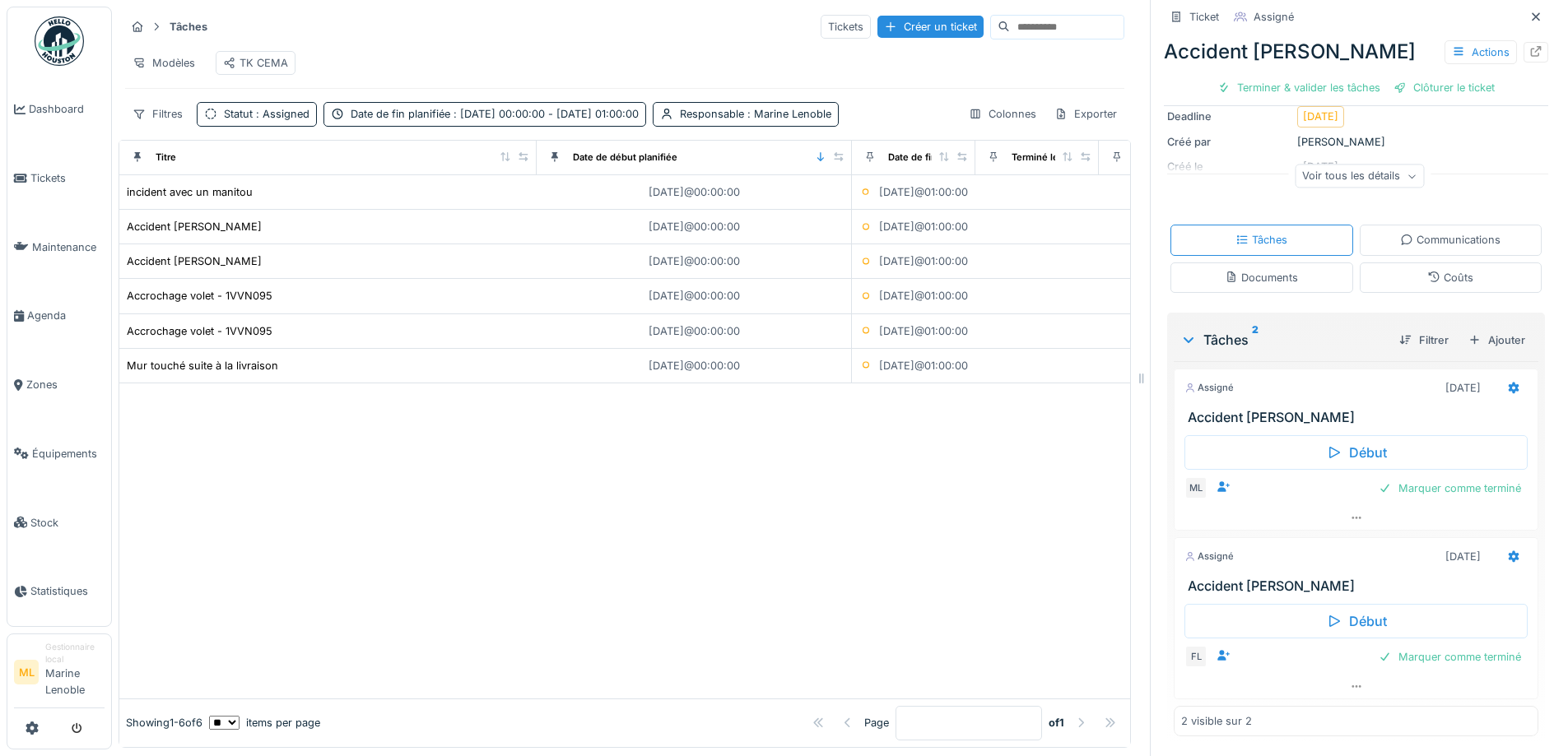
drag, startPoint x: 645, startPoint y: 170, endPoint x: 836, endPoint y: 178, distance: 191.2
click at [836, 168] on div "Date de début planifiée" at bounding box center [694, 157] width 301 height 21
click at [1531, 57] on icon at bounding box center [1536, 52] width 11 height 11
click at [228, 304] on div "Accrochage volet - 1VVN095" at bounding box center [200, 296] width 146 height 15
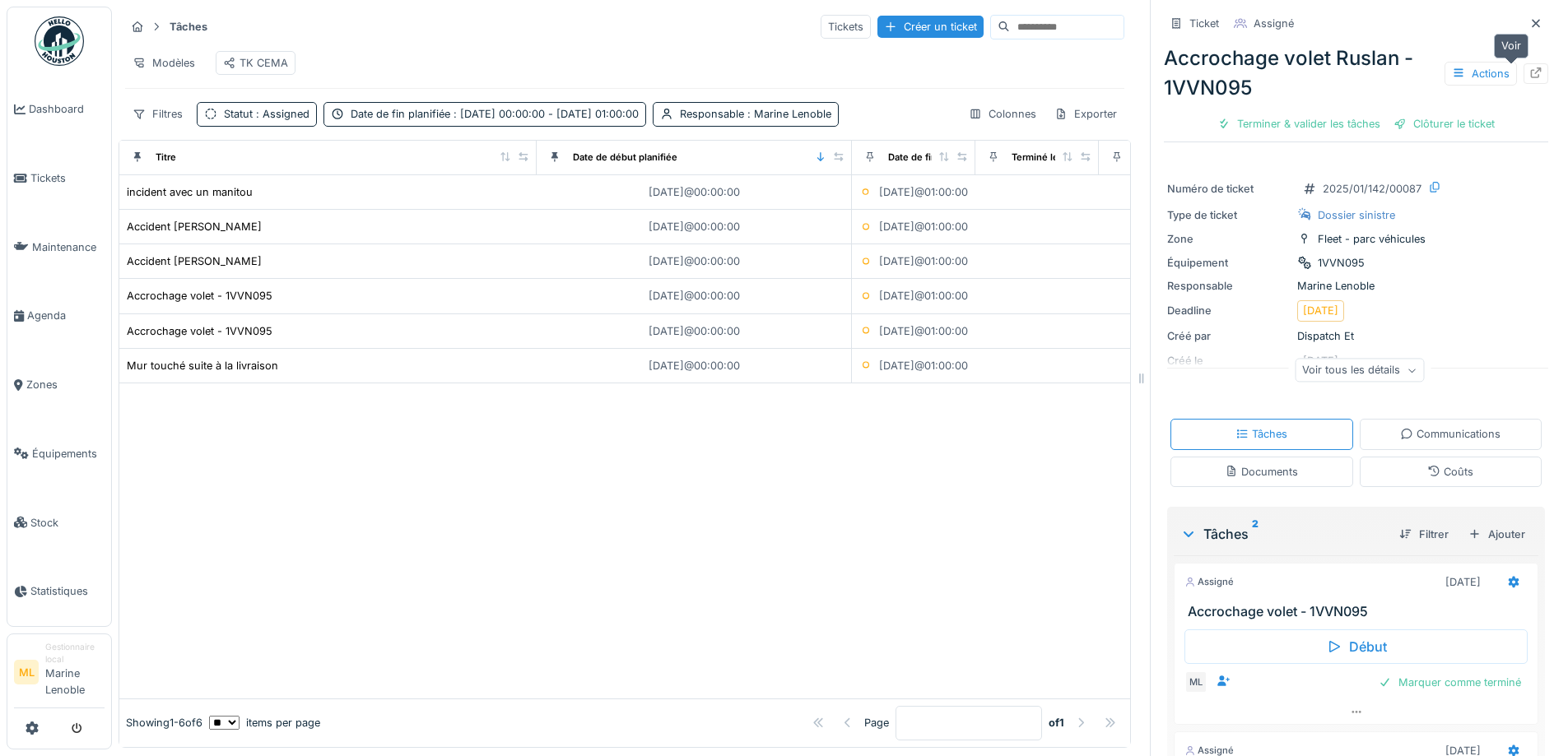
click at [1530, 73] on icon at bounding box center [1536, 73] width 14 height 11
click at [259, 304] on div "Accrochage volet - 1VVN095" at bounding box center [200, 296] width 146 height 15
click at [234, 373] on div "Mur touché suite à la livraison" at bounding box center [202, 365] width 151 height 15
click at [1524, 19] on div at bounding box center [1535, 24] width 24 height 21
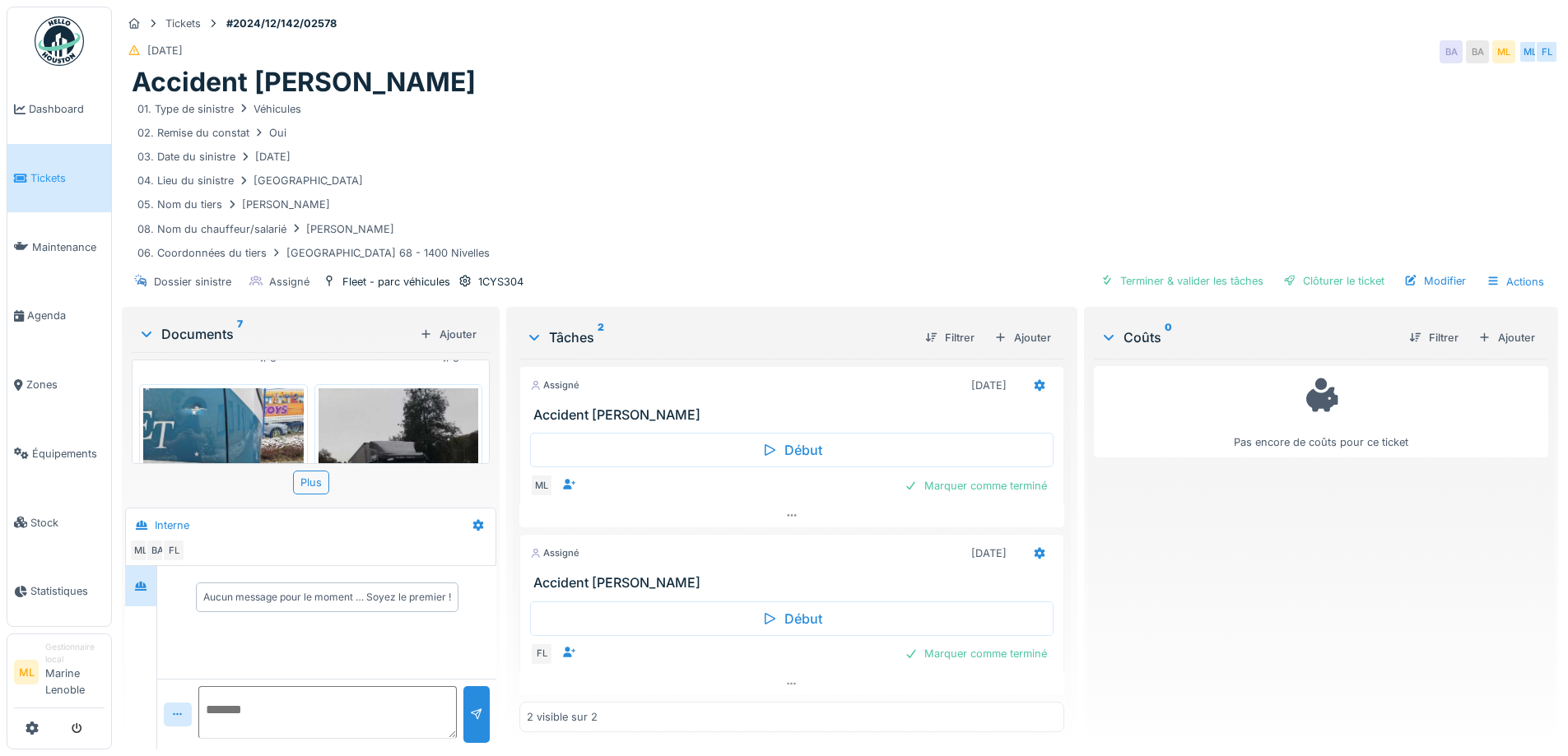
scroll to position [329, 0]
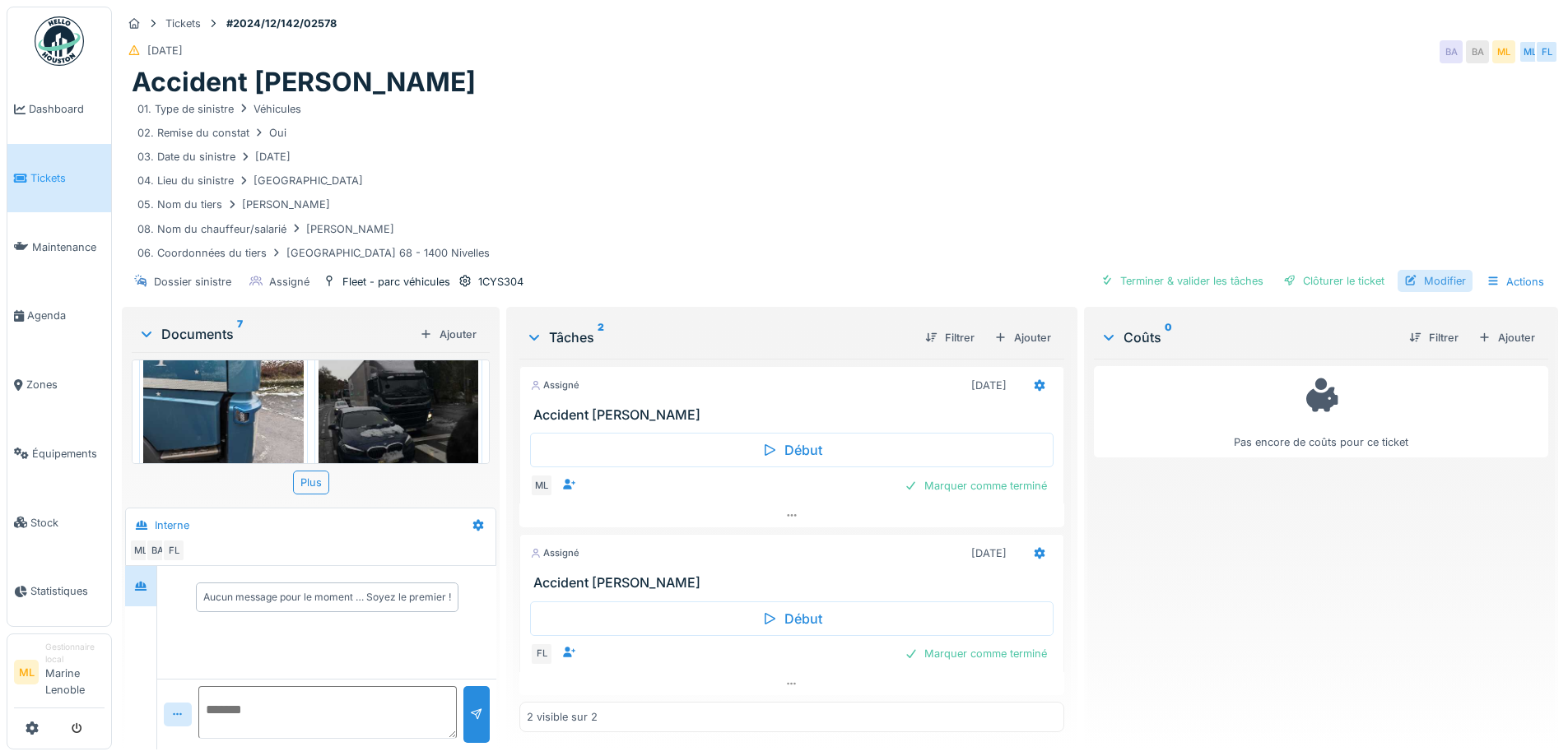
click at [1426, 278] on div "Modifier" at bounding box center [1435, 281] width 75 height 23
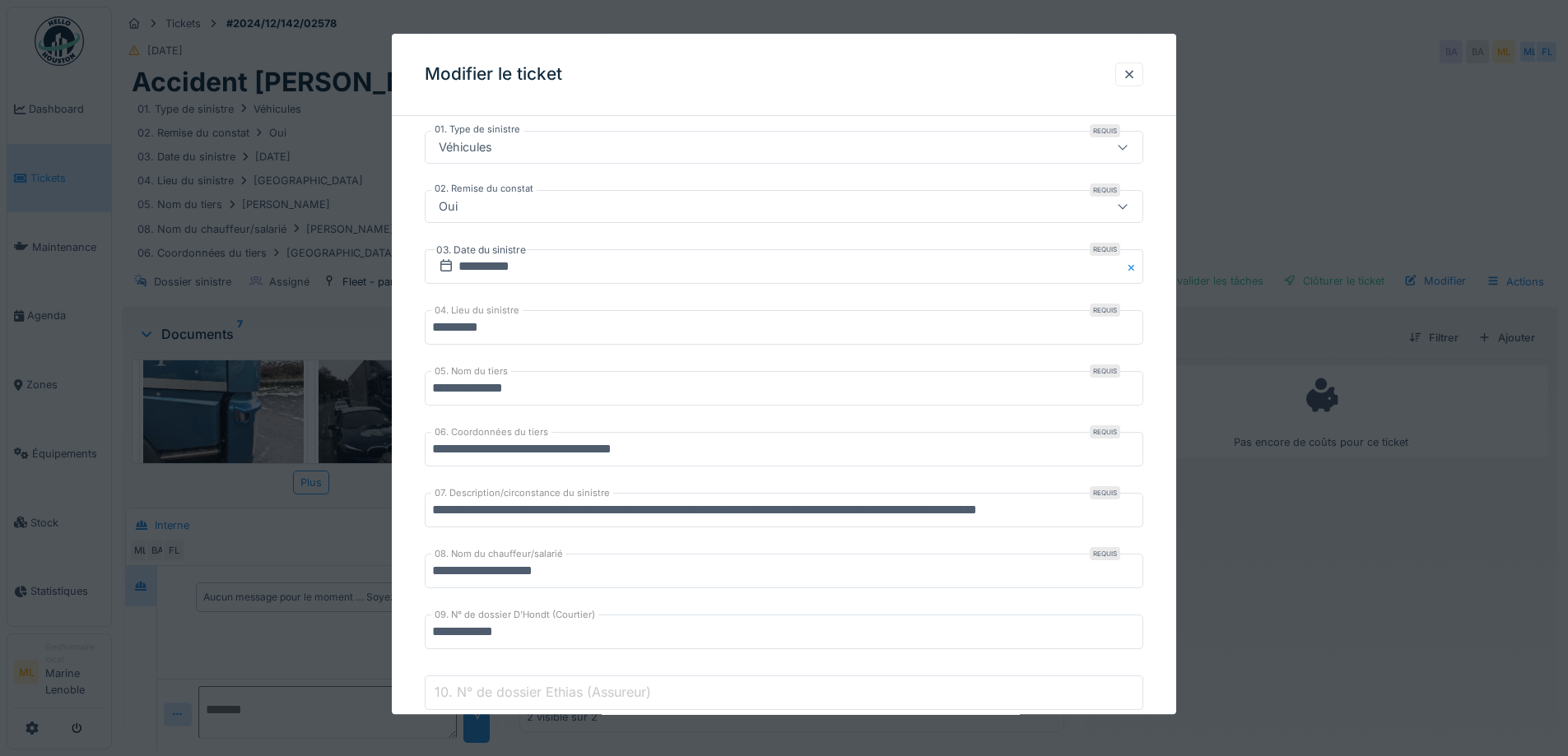
scroll to position [412, 0]
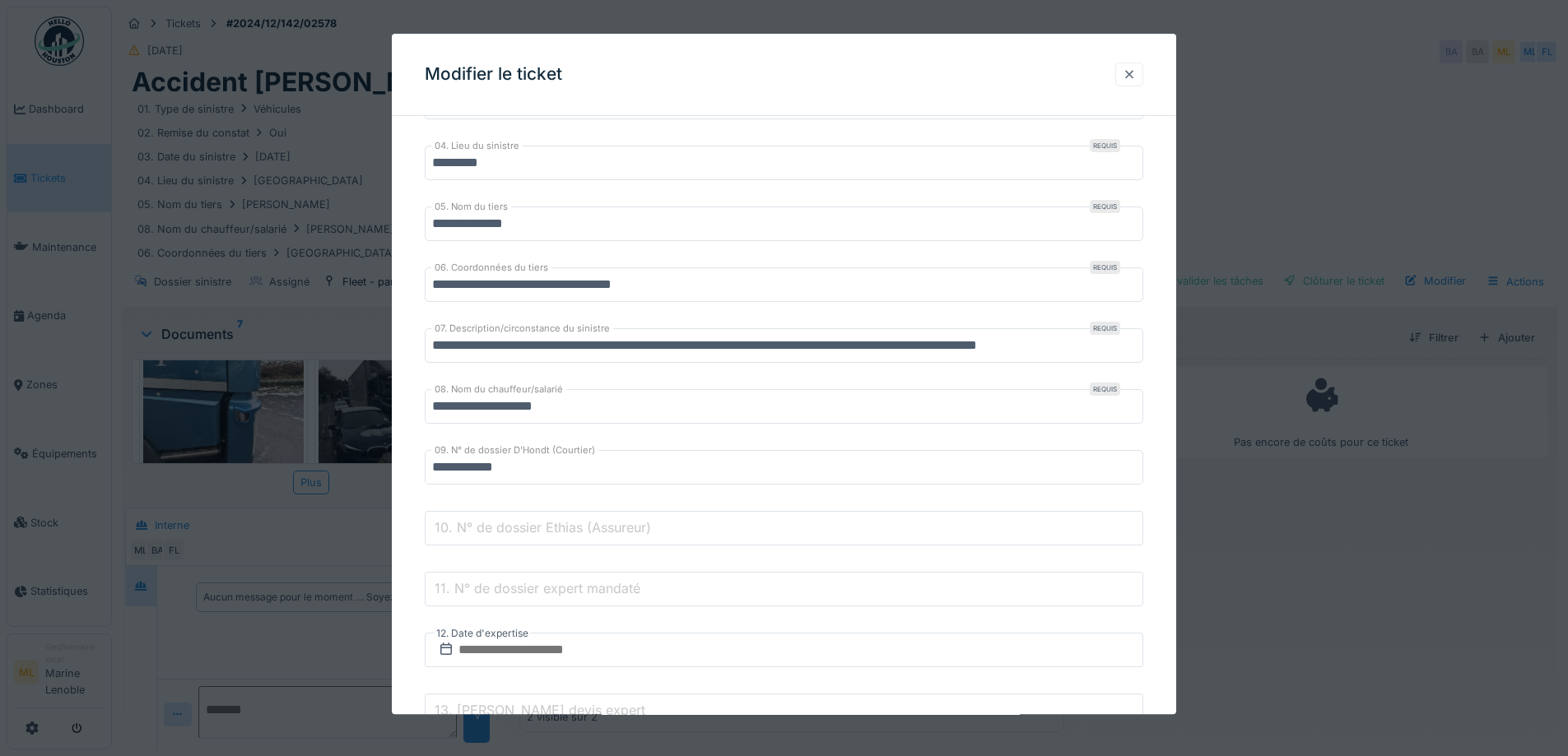
click at [1136, 73] on div at bounding box center [1129, 74] width 14 height 15
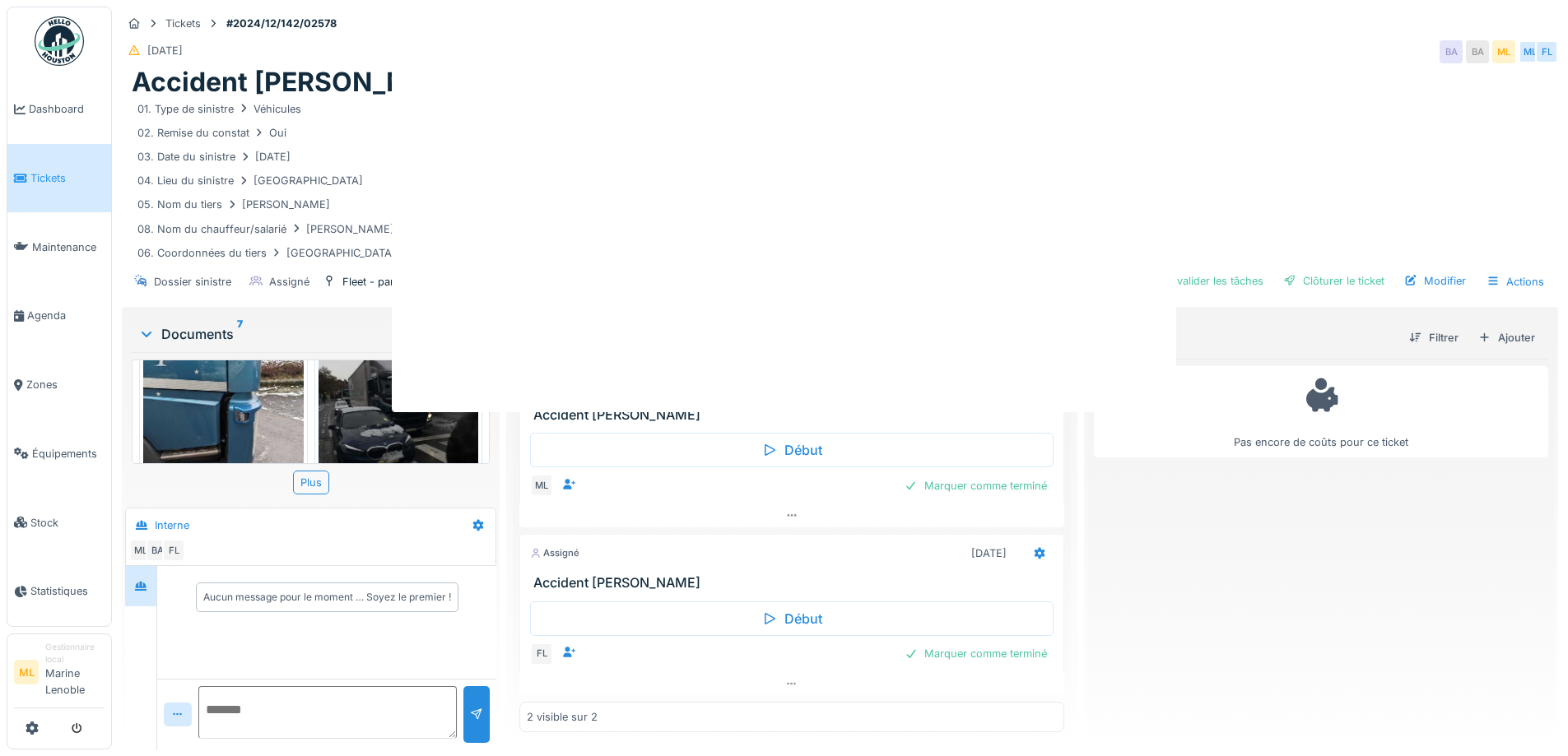
scroll to position [0, 0]
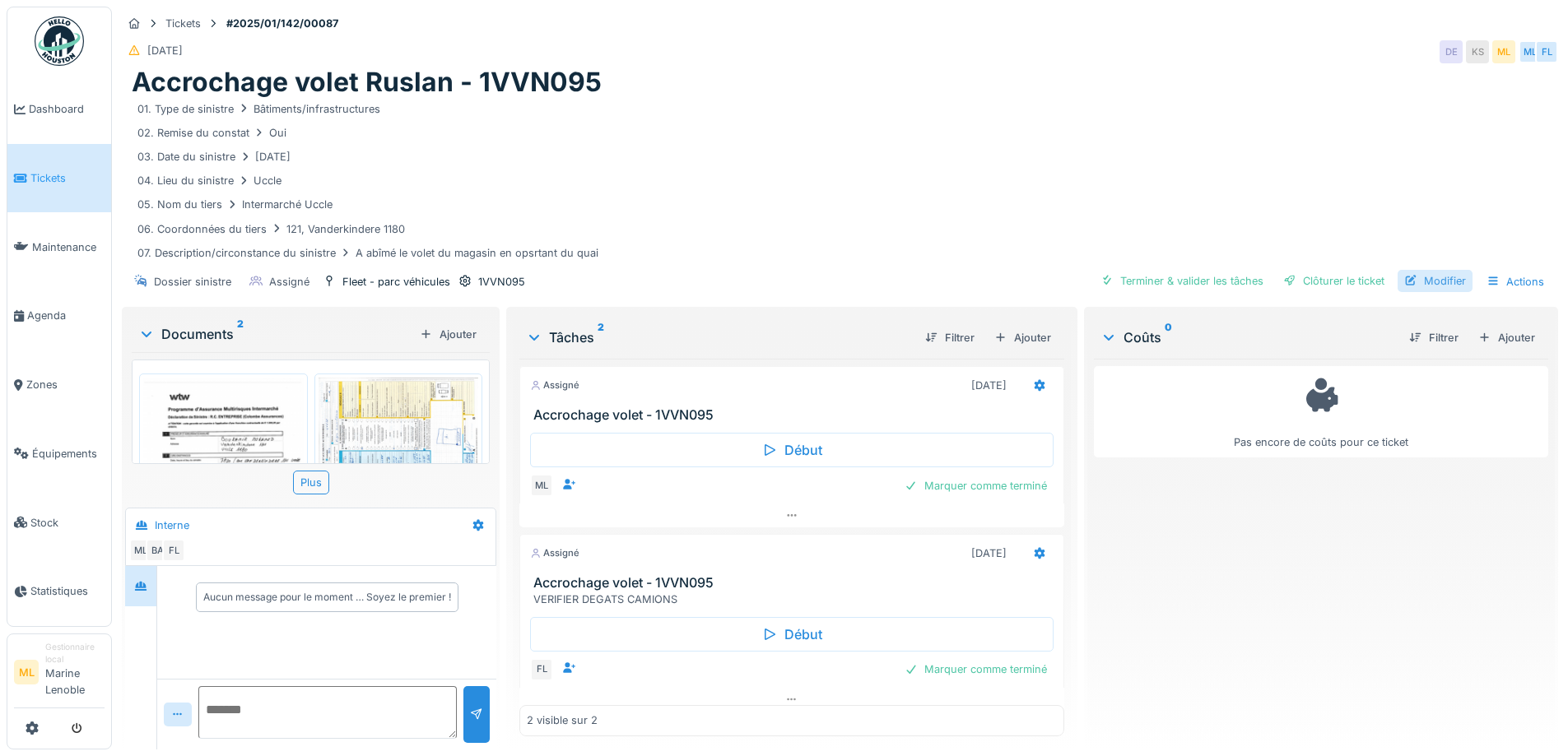
click at [1425, 284] on div "Modifier" at bounding box center [1435, 281] width 75 height 23
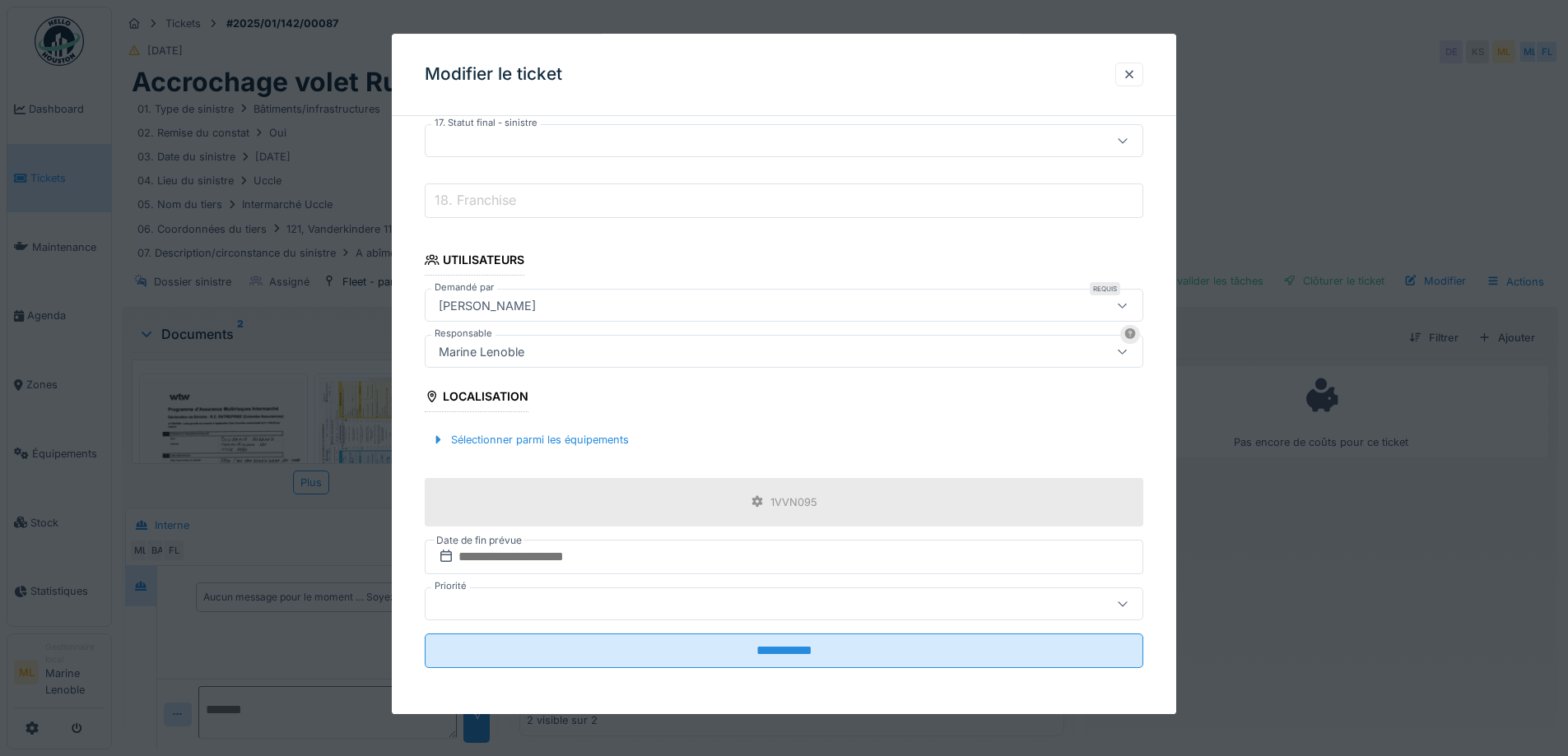
scroll to position [1142, 0]
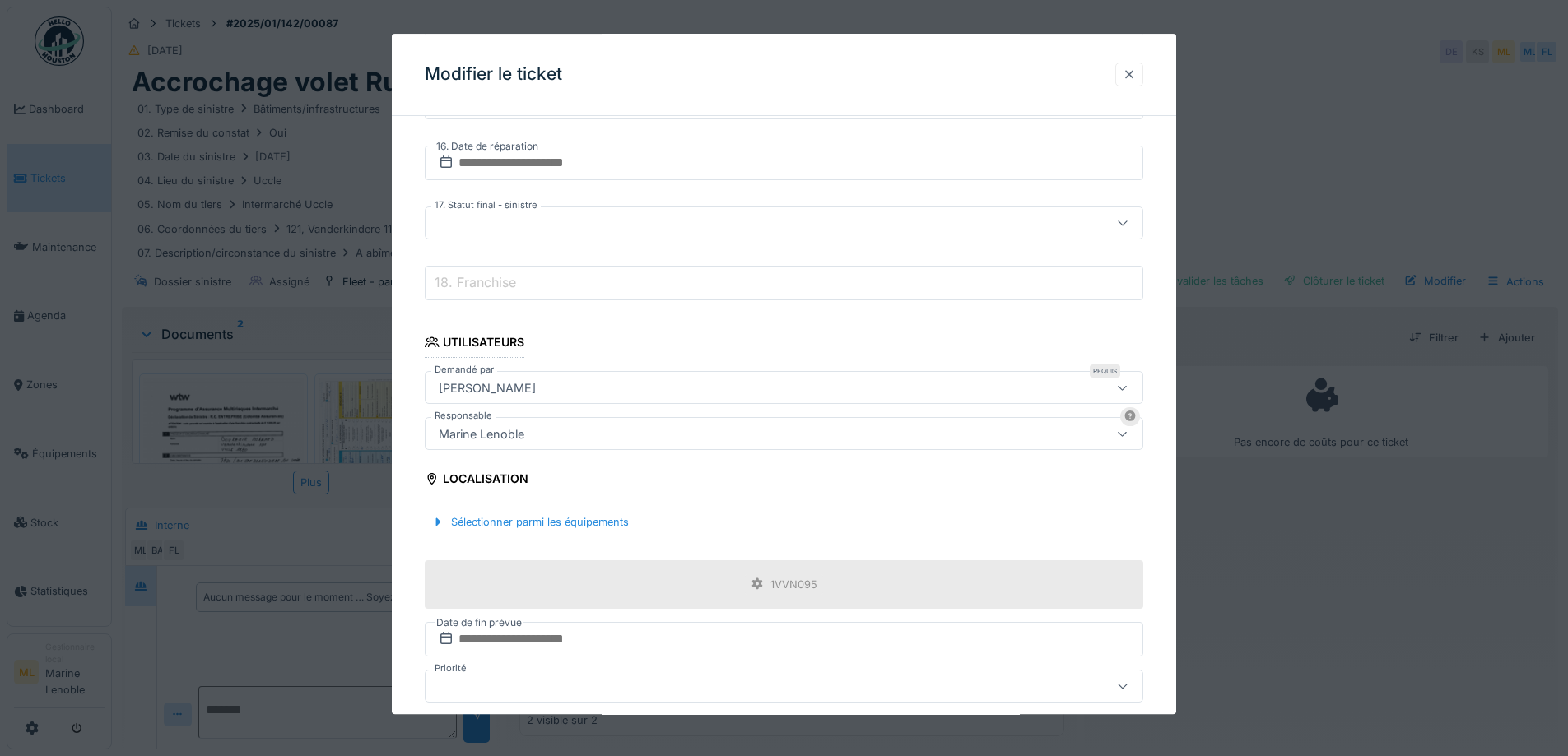
click at [1136, 67] on div at bounding box center [1129, 74] width 14 height 15
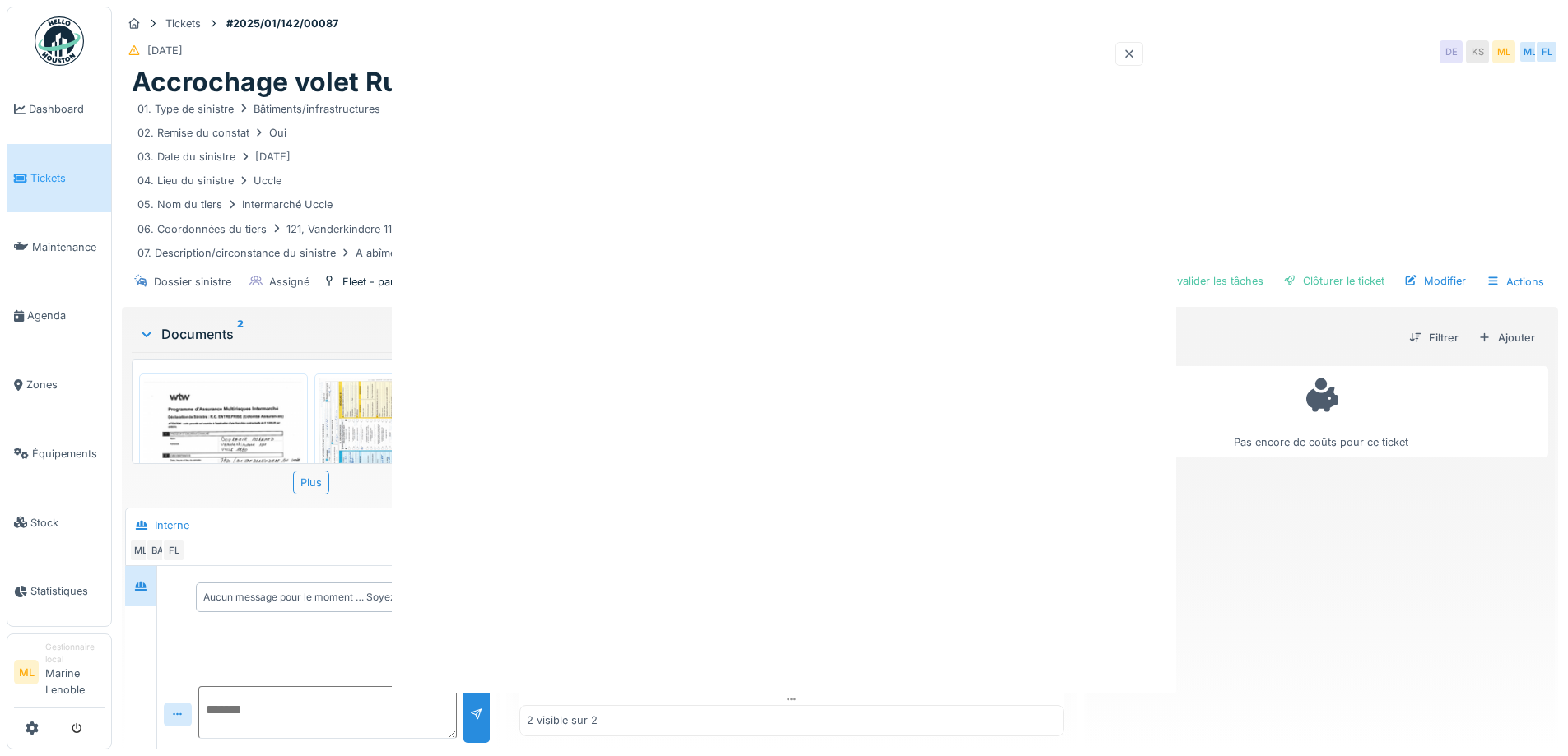
scroll to position [0, 0]
